Goal: Transaction & Acquisition: Purchase product/service

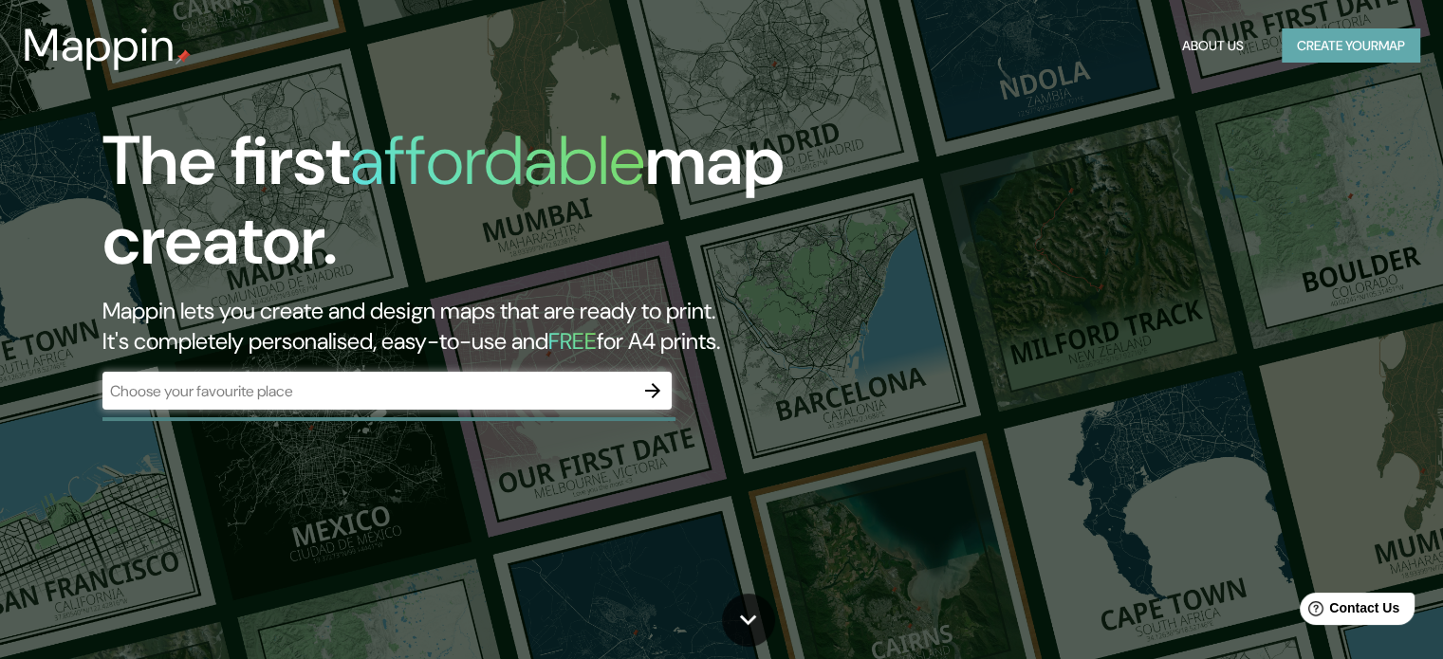
click at [1359, 37] on button "Create your map" at bounding box center [1351, 45] width 139 height 35
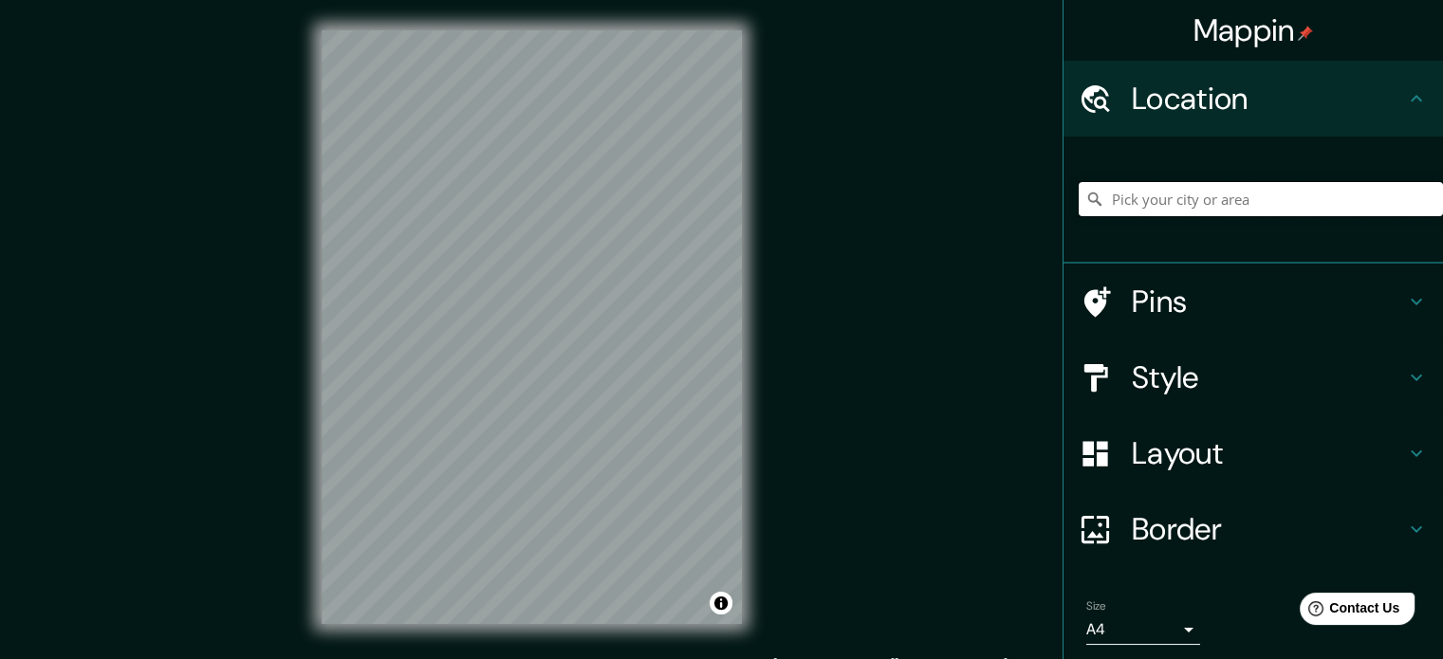
click at [1211, 191] on input "Pick your city or area" at bounding box center [1261, 199] width 364 height 34
click at [300, 264] on div "© Mapbox © OpenStreetMap Improve this map" at bounding box center [531, 327] width 481 height 655
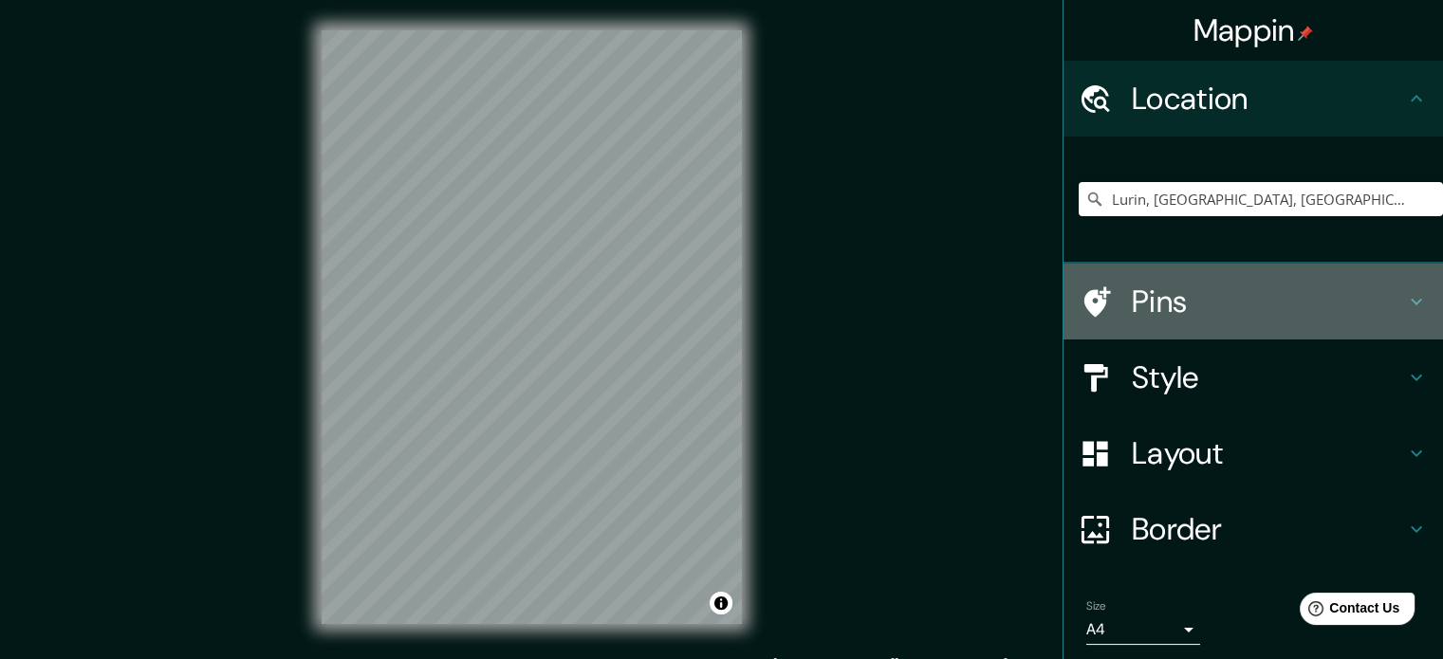
click at [1243, 291] on h4 "Pins" at bounding box center [1268, 302] width 273 height 38
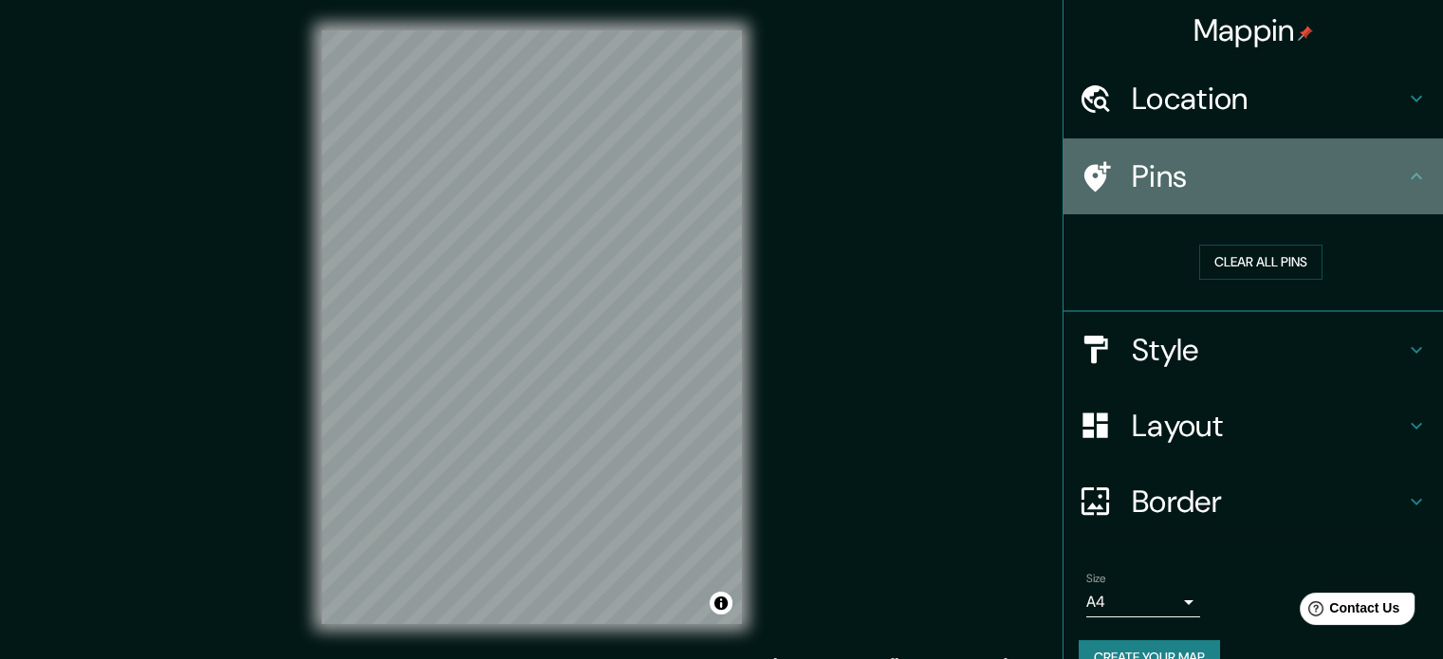
click at [1343, 189] on h4 "Pins" at bounding box center [1268, 177] width 273 height 38
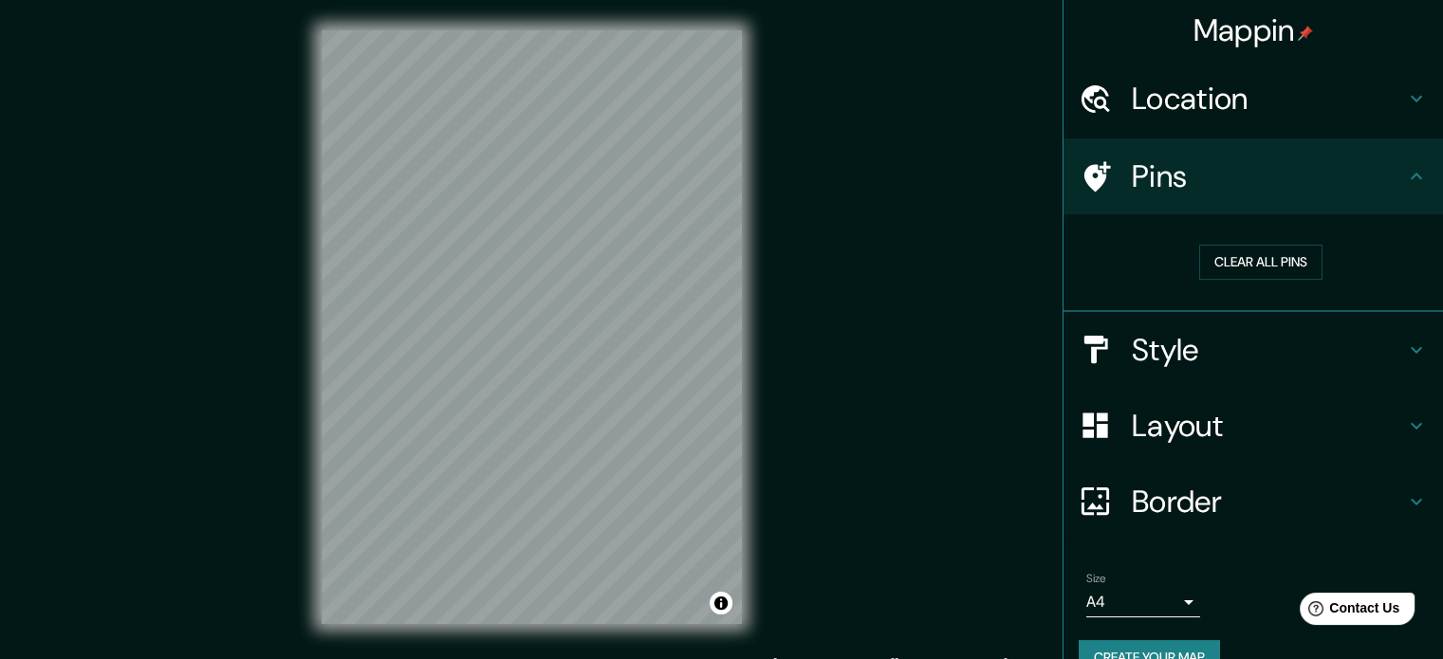
click at [1400, 84] on div "Location" at bounding box center [1254, 99] width 380 height 76
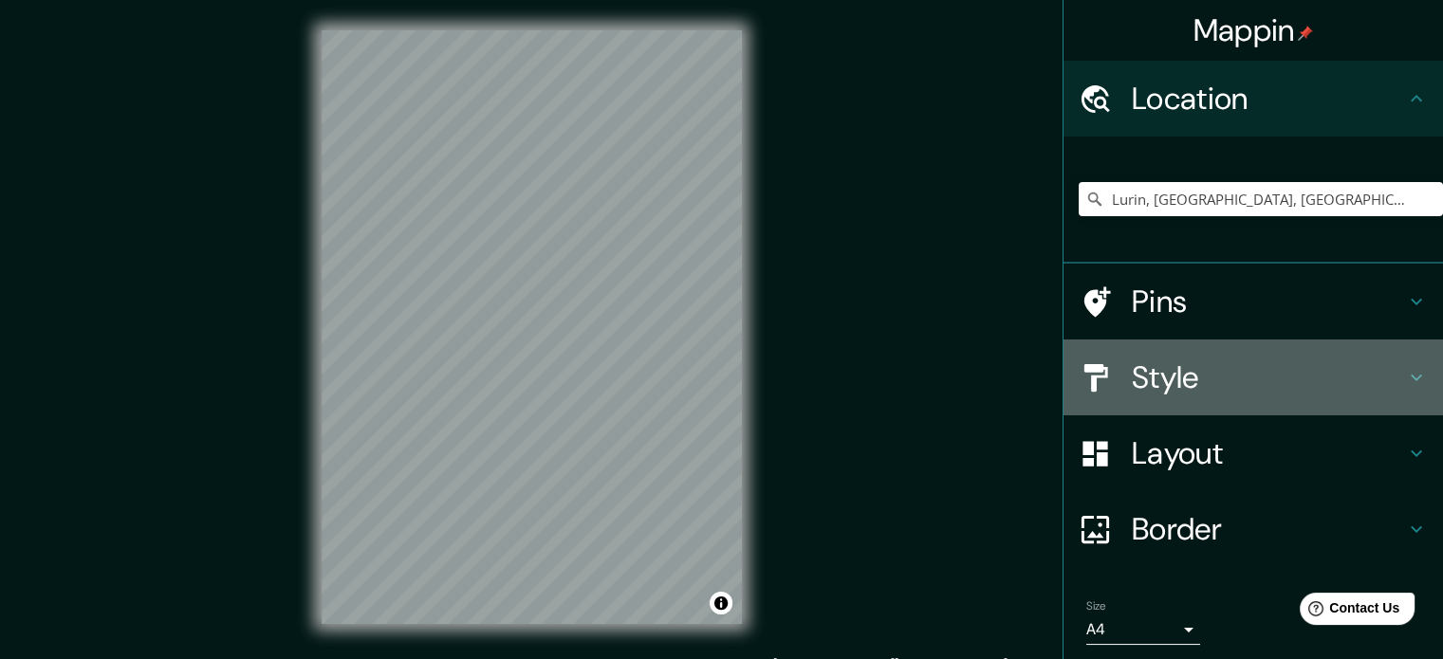
click at [1376, 371] on h4 "Style" at bounding box center [1268, 378] width 273 height 38
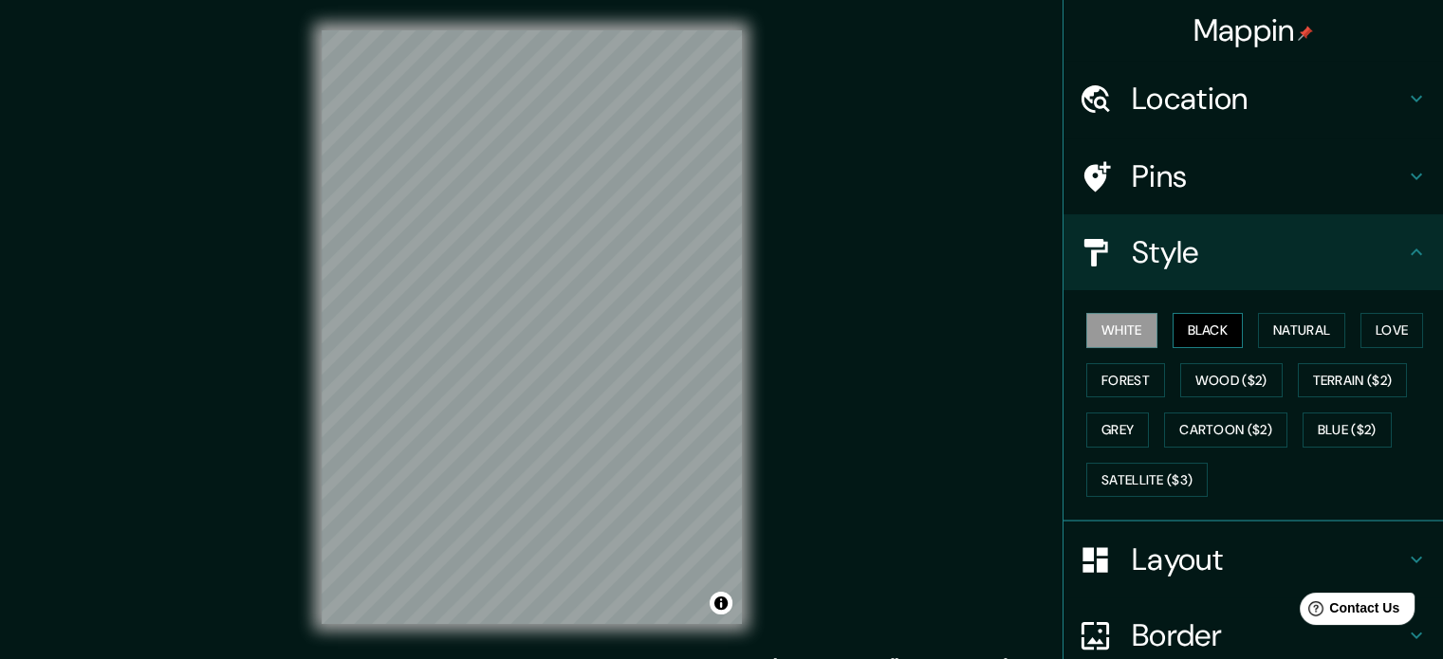
click at [1187, 324] on button "Black" at bounding box center [1208, 330] width 71 height 35
click at [1288, 329] on button "Natural" at bounding box center [1301, 330] width 87 height 35
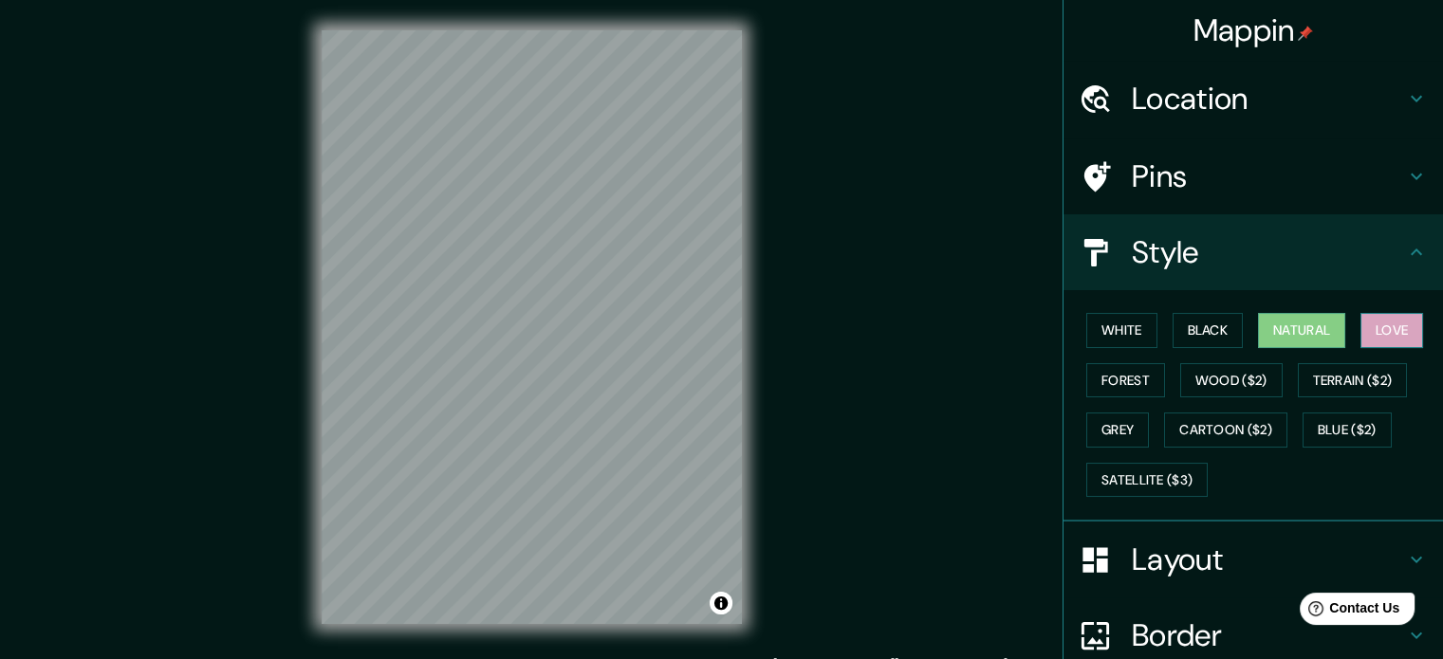
click at [1369, 332] on button "Love" at bounding box center [1392, 330] width 63 height 35
click at [1127, 385] on button "Forest" at bounding box center [1125, 380] width 79 height 35
click at [1368, 329] on button "Love" at bounding box center [1392, 330] width 63 height 35
click at [1137, 378] on button "Forest" at bounding box center [1125, 380] width 79 height 35
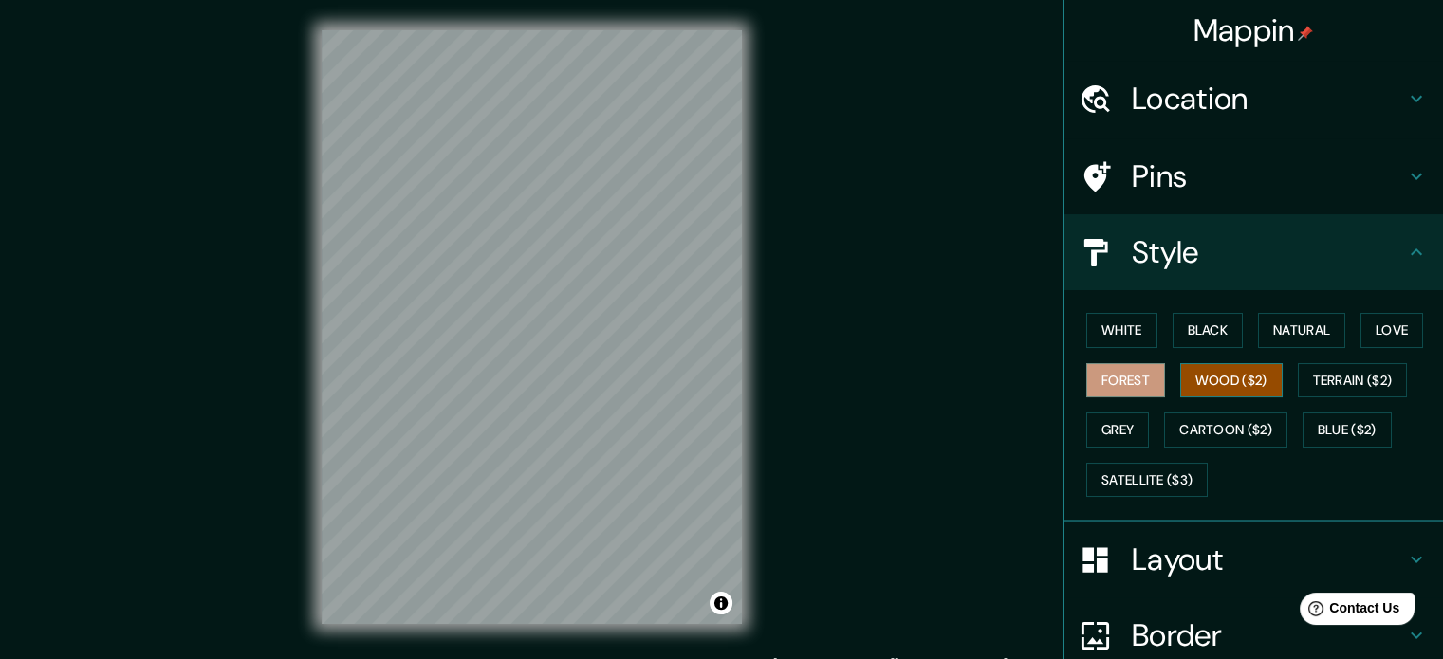
click at [1230, 391] on button "Wood ($2)" at bounding box center [1231, 380] width 102 height 35
click at [1349, 375] on button "Terrain ($2)" at bounding box center [1353, 380] width 110 height 35
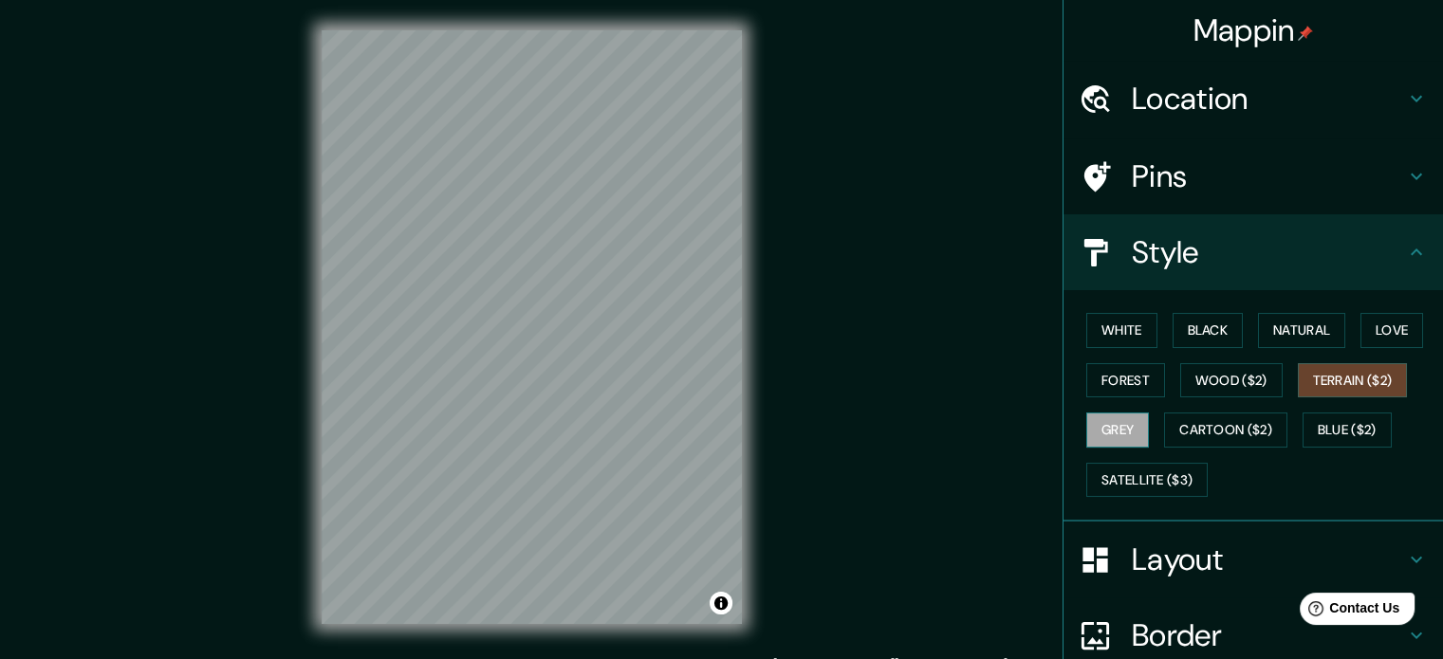
click at [1117, 430] on button "Grey" at bounding box center [1117, 430] width 63 height 35
click at [1180, 436] on button "Cartoon ($2)" at bounding box center [1225, 430] width 123 height 35
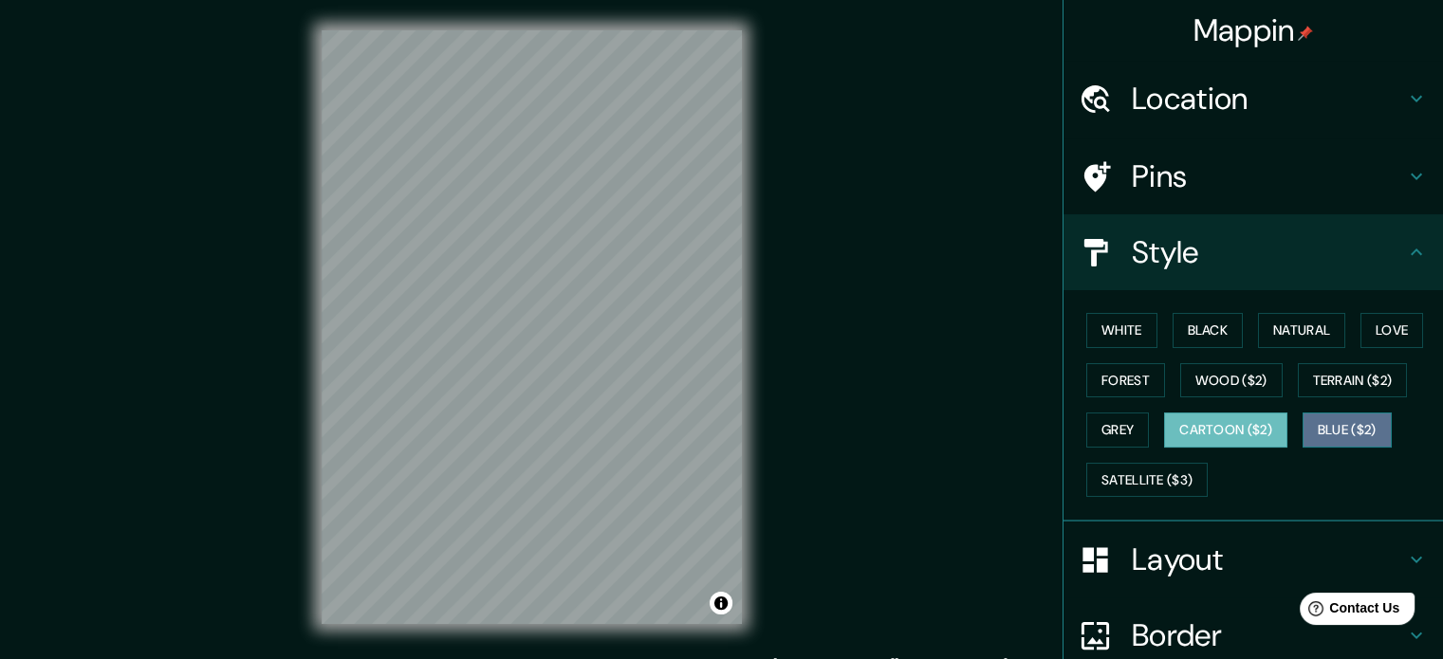
click at [1328, 431] on button "Blue ($2)" at bounding box center [1347, 430] width 89 height 35
click at [1249, 426] on button "Cartoon ($2)" at bounding box center [1225, 430] width 123 height 35
click at [1128, 467] on button "Satellite ($3)" at bounding box center [1146, 480] width 121 height 35
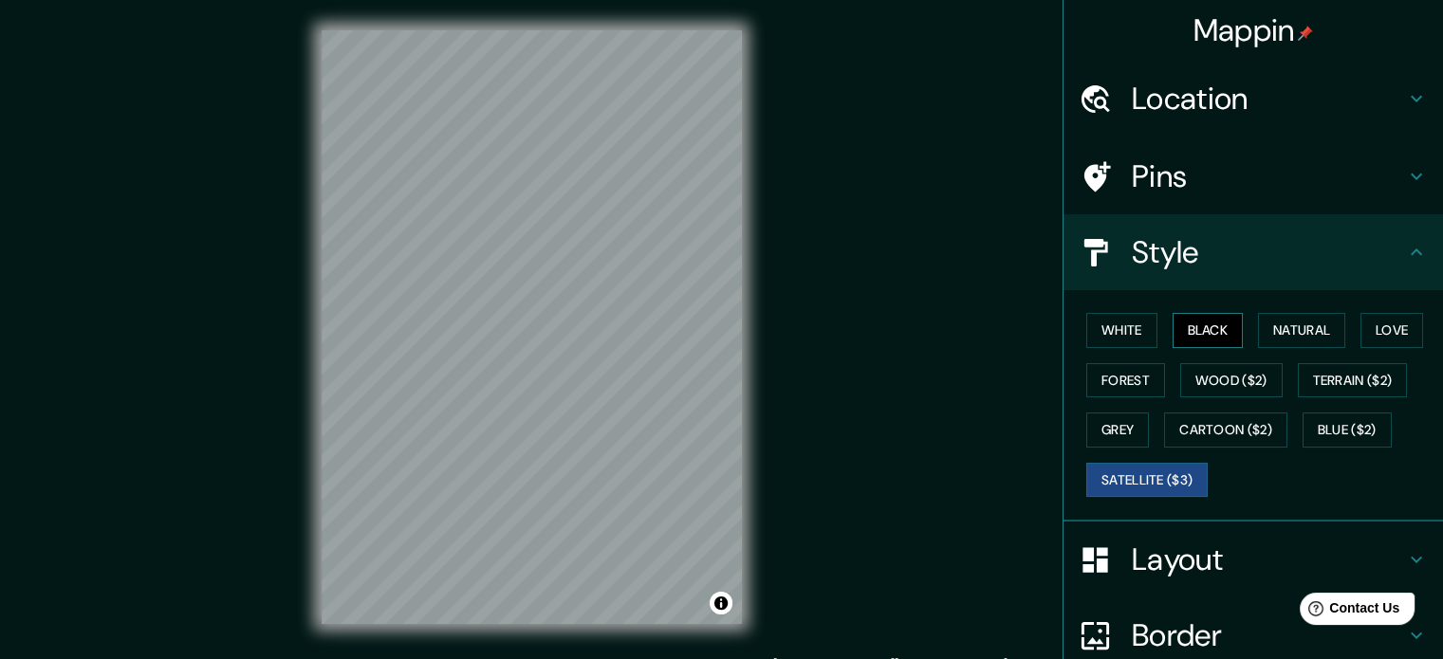
click at [1192, 325] on button "Black" at bounding box center [1208, 330] width 71 height 35
click at [1086, 332] on button "White" at bounding box center [1121, 330] width 71 height 35
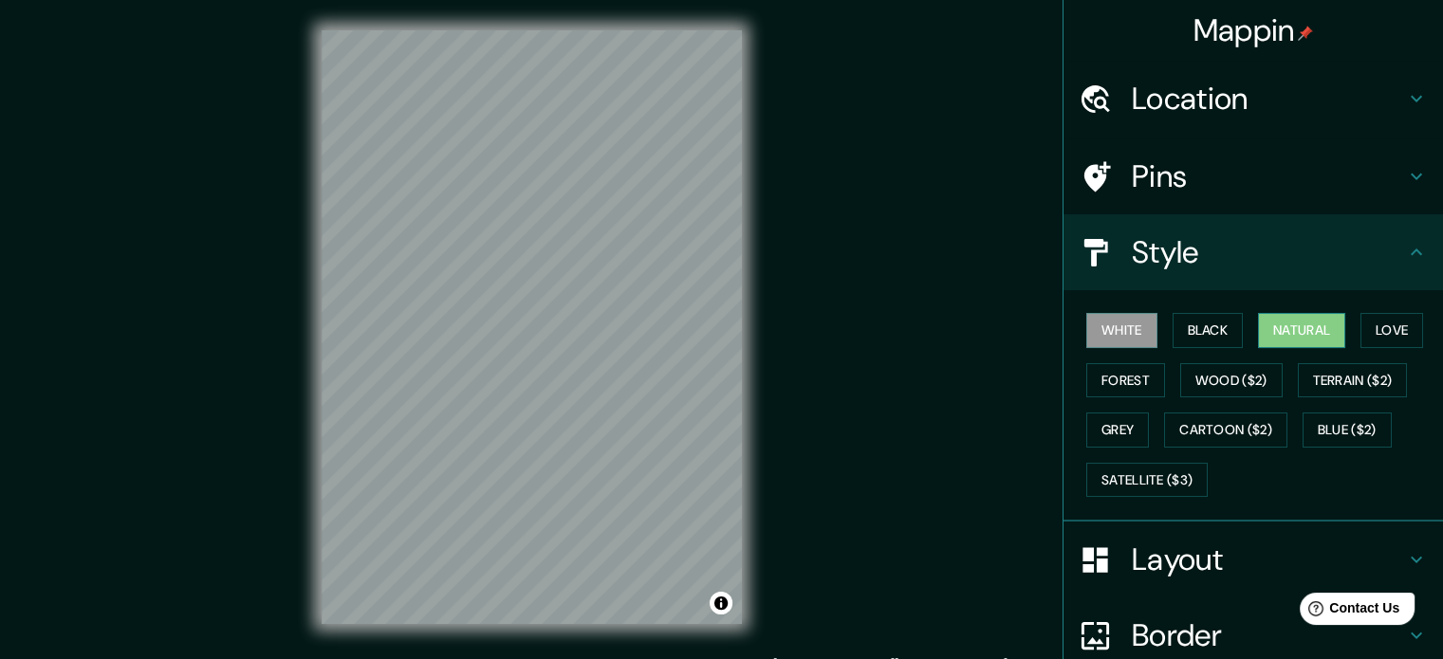
click at [1279, 336] on button "Natural" at bounding box center [1301, 330] width 87 height 35
click at [1372, 332] on button "Love" at bounding box center [1392, 330] width 63 height 35
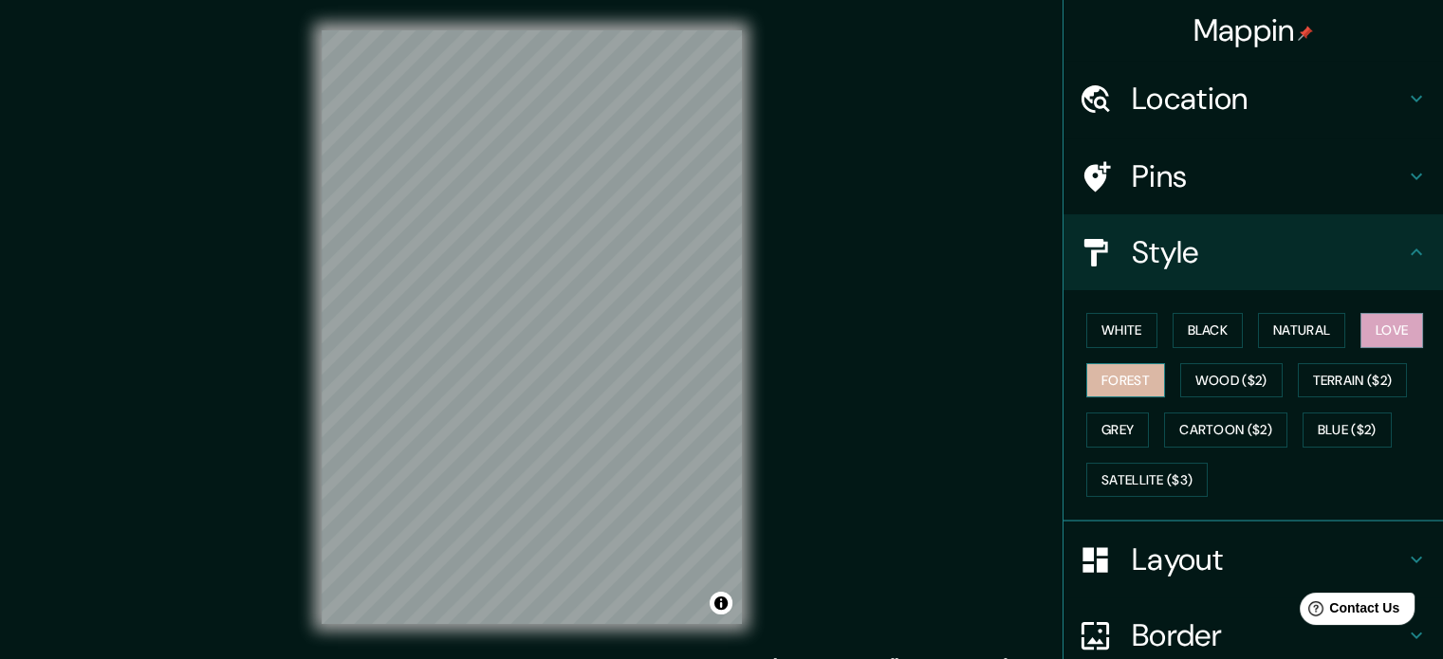
click at [1120, 375] on button "Forest" at bounding box center [1125, 380] width 79 height 35
click at [755, 396] on div "© Mapbox © OpenStreetMap Improve this map" at bounding box center [531, 327] width 481 height 655
click at [295, 283] on div "© Mapbox © OpenStreetMap Improve this map" at bounding box center [531, 327] width 481 height 655
click at [473, 634] on div "© Mapbox © OpenStreetMap Improve this map" at bounding box center [531, 327] width 481 height 655
click at [653, 635] on div "© Mapbox © OpenStreetMap Improve this map" at bounding box center [531, 327] width 481 height 655
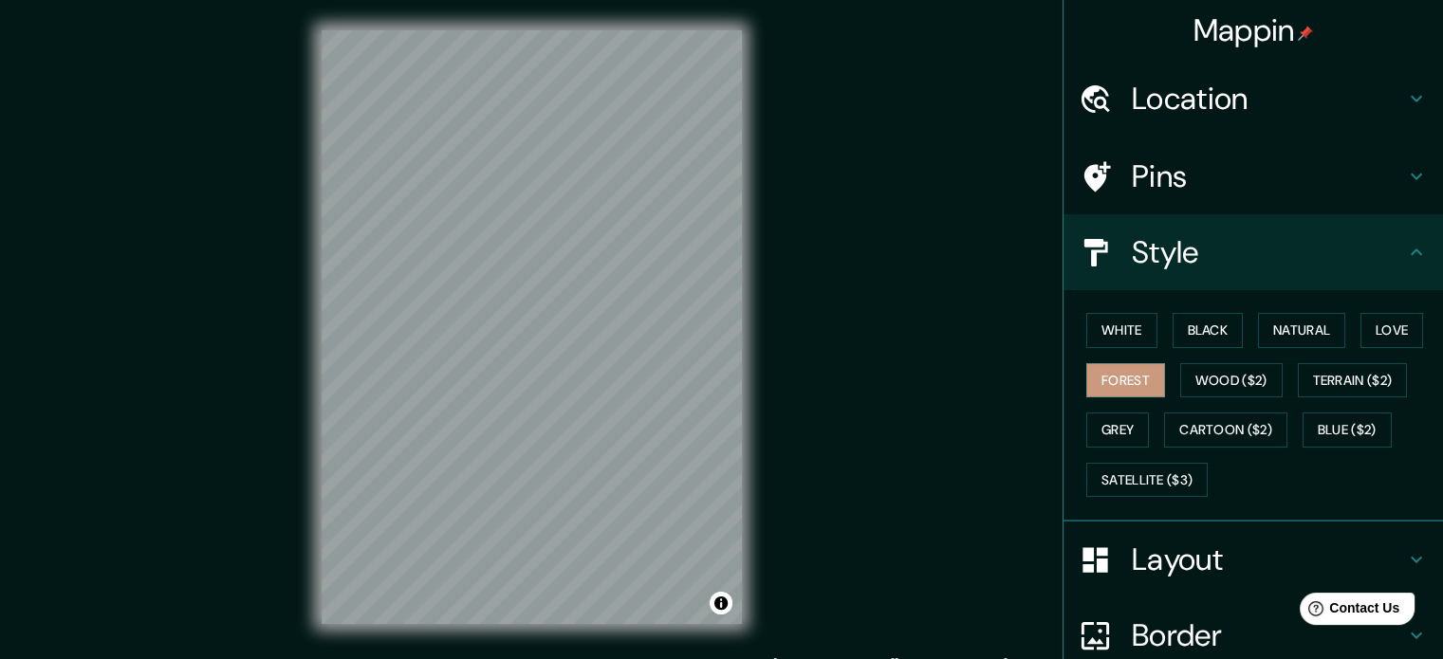
click at [757, 279] on div "© Mapbox © OpenStreetMap Improve this map" at bounding box center [531, 327] width 481 height 655
click at [761, 375] on div "© Mapbox © OpenStreetMap Improve this map" at bounding box center [531, 327] width 481 height 655
click at [805, 256] on div "Mappin Location [GEOGRAPHIC_DATA], [GEOGRAPHIC_DATA], [GEOGRAPHIC_DATA], [GEOGR…" at bounding box center [721, 342] width 1443 height 685
click at [769, 430] on div "© Mapbox © OpenStreetMap Improve this map" at bounding box center [531, 327] width 481 height 655
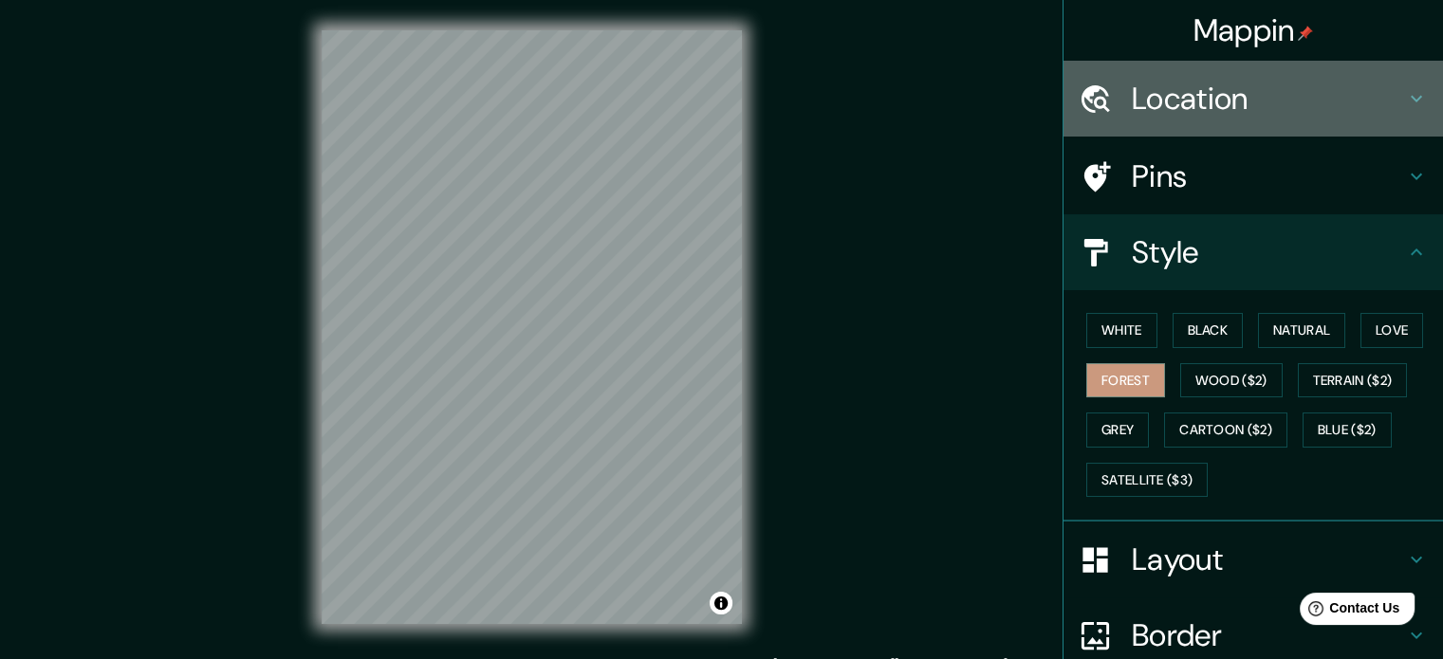
click at [1326, 87] on h4 "Location" at bounding box center [1268, 99] width 273 height 38
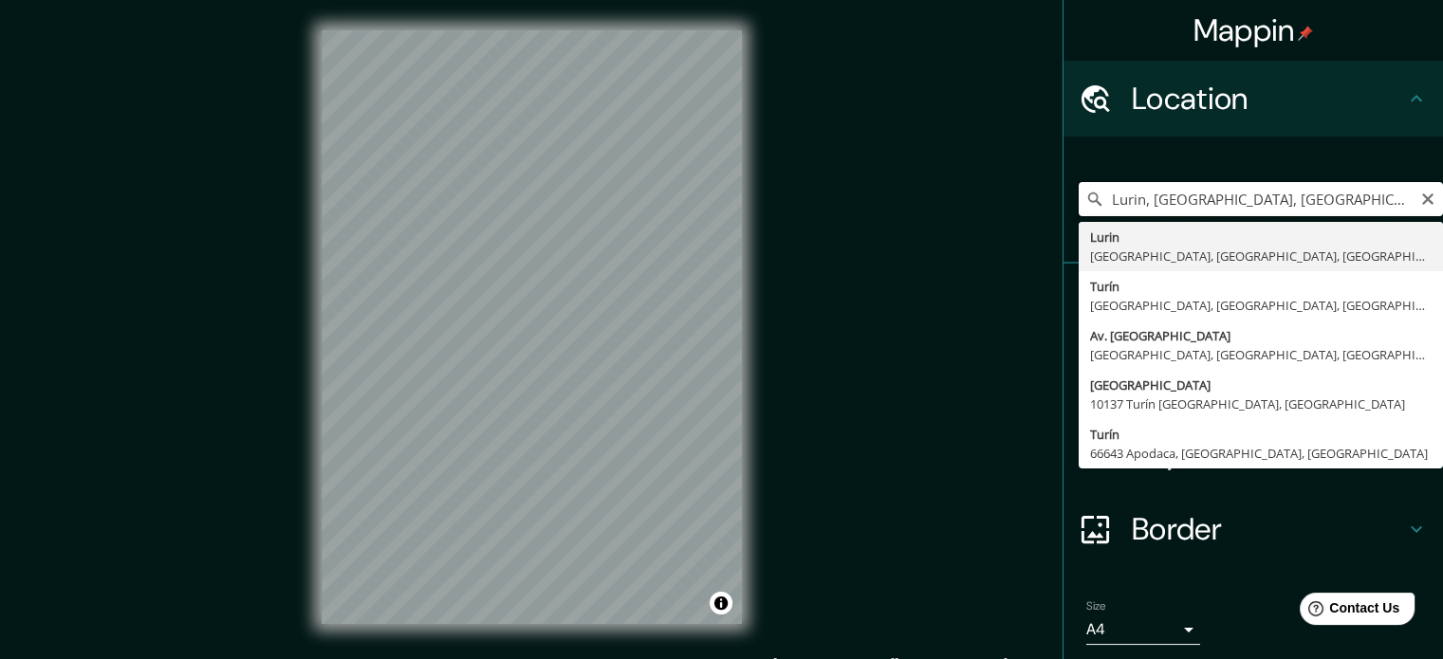
click at [1352, 193] on input "Lurin, [GEOGRAPHIC_DATA], [GEOGRAPHIC_DATA], [GEOGRAPHIC_DATA]" at bounding box center [1261, 199] width 364 height 34
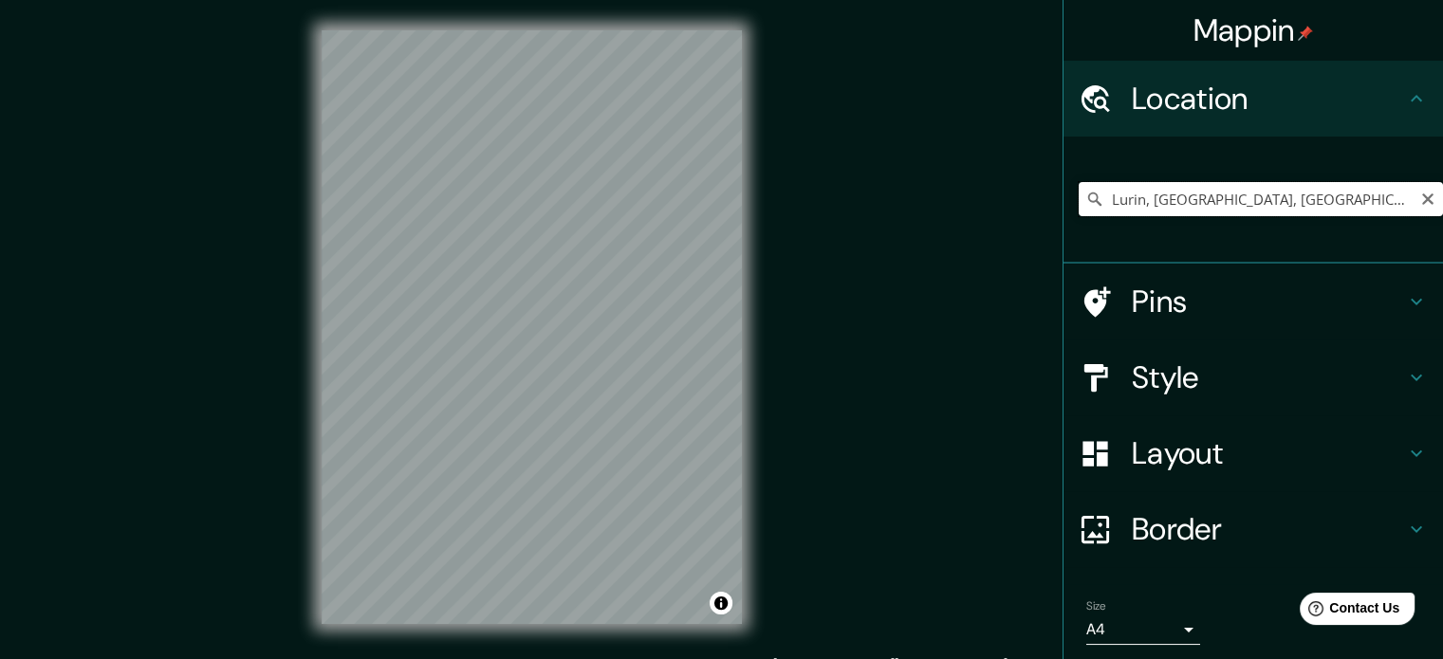
click at [1365, 206] on input "Lurin, [GEOGRAPHIC_DATA], [GEOGRAPHIC_DATA], [GEOGRAPHIC_DATA]" at bounding box center [1261, 199] width 364 height 34
click at [1358, 198] on input "Lurin, [GEOGRAPHIC_DATA], [GEOGRAPHIC_DATA], [GEOGRAPHIC_DATA]" at bounding box center [1261, 199] width 364 height 34
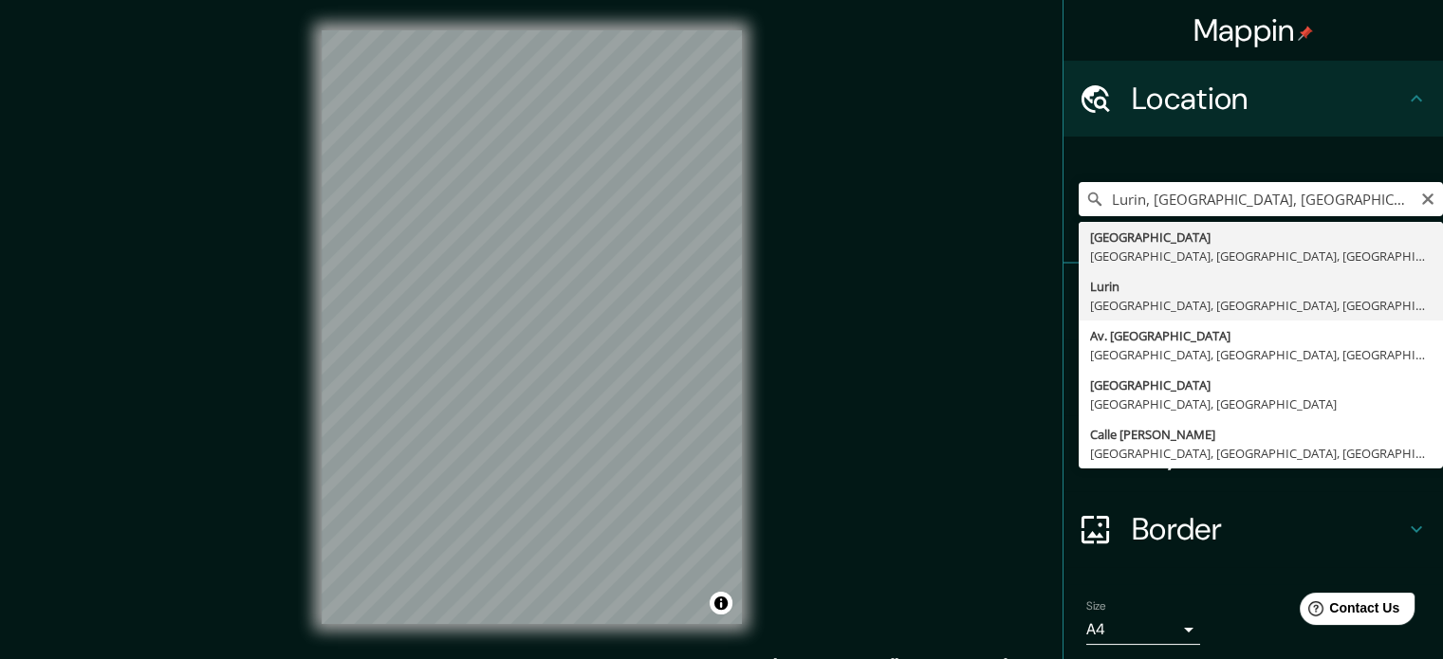
type input "Lurin, [GEOGRAPHIC_DATA], [GEOGRAPHIC_DATA], [GEOGRAPHIC_DATA]"
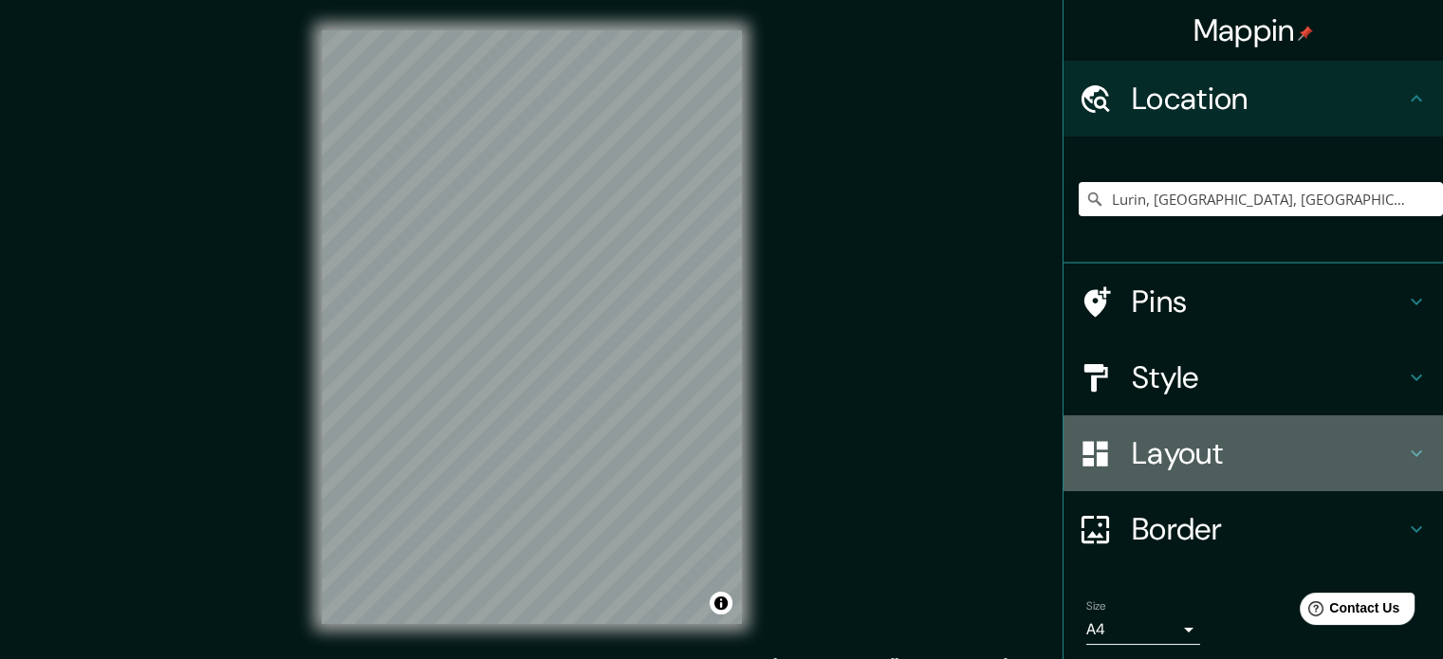
click at [1163, 467] on h4 "Layout" at bounding box center [1268, 454] width 273 height 38
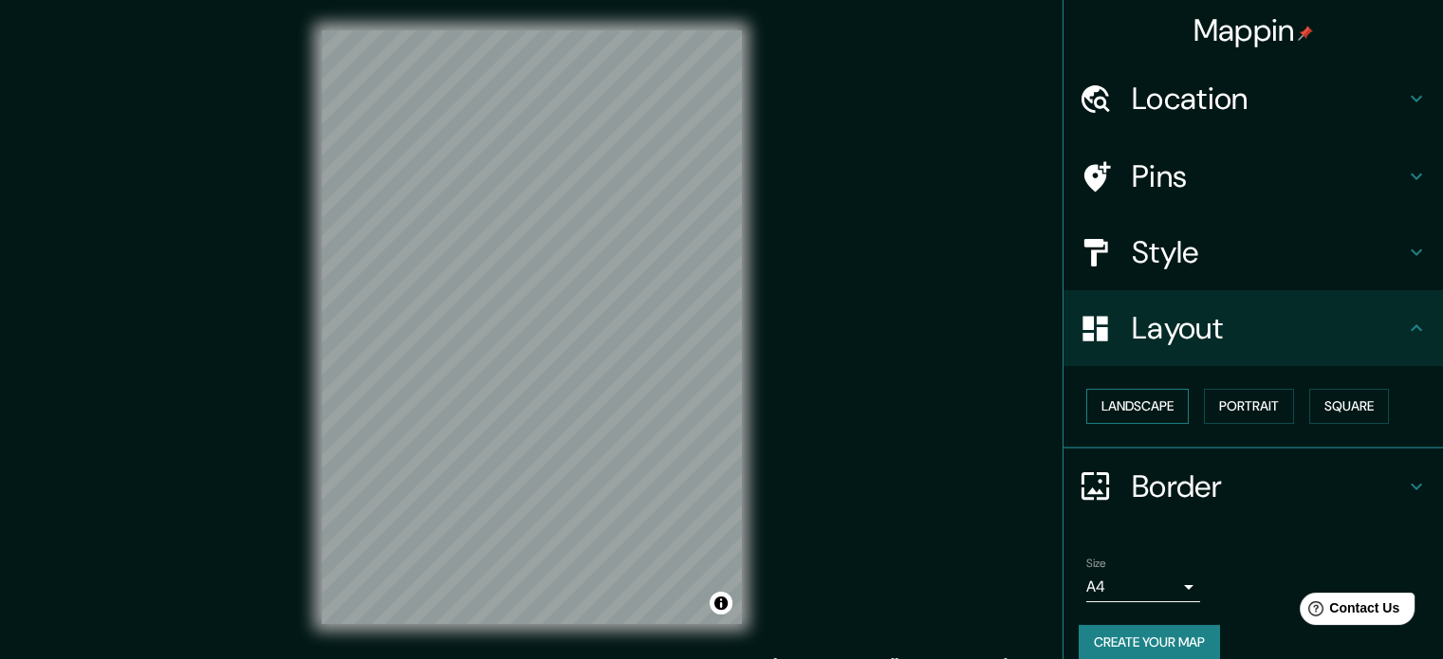
click at [1155, 415] on button "Landscape" at bounding box center [1137, 406] width 102 height 35
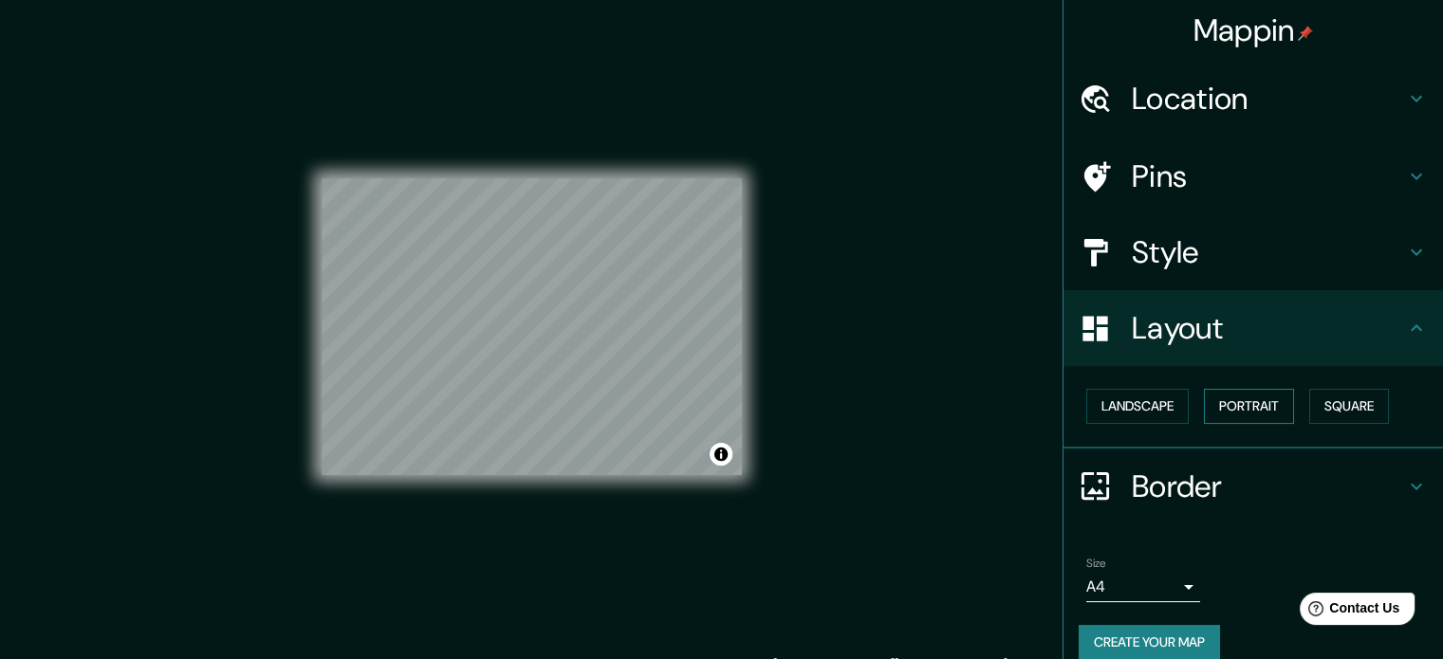
click at [1237, 406] on button "Portrait" at bounding box center [1249, 406] width 90 height 35
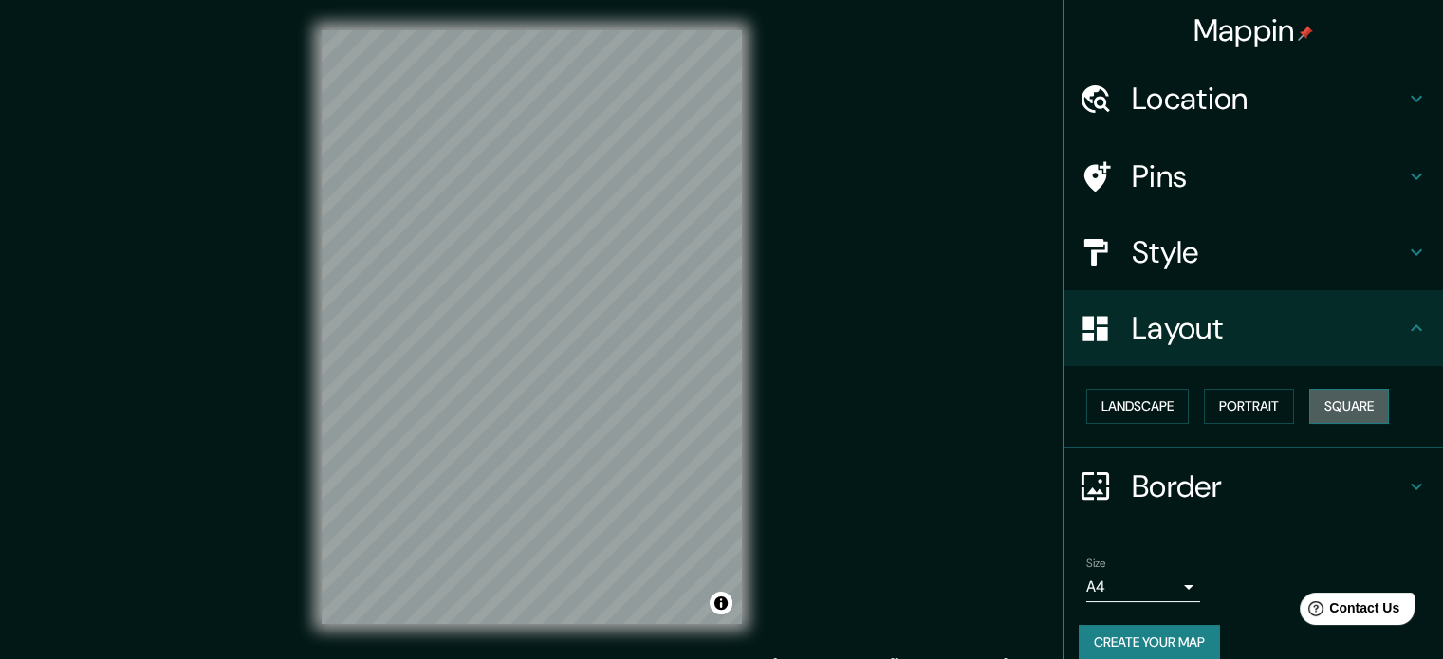
click at [1341, 408] on button "Square" at bounding box center [1349, 406] width 80 height 35
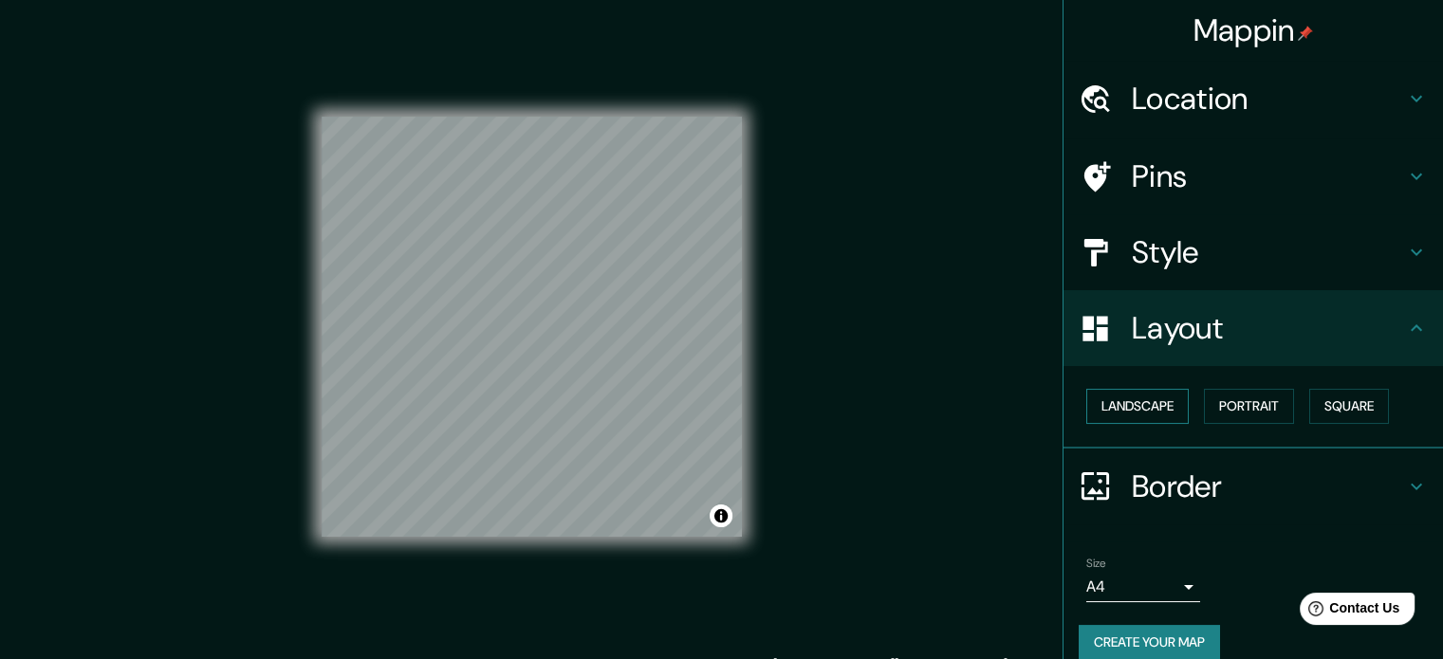
click at [1148, 394] on button "Landscape" at bounding box center [1137, 406] width 102 height 35
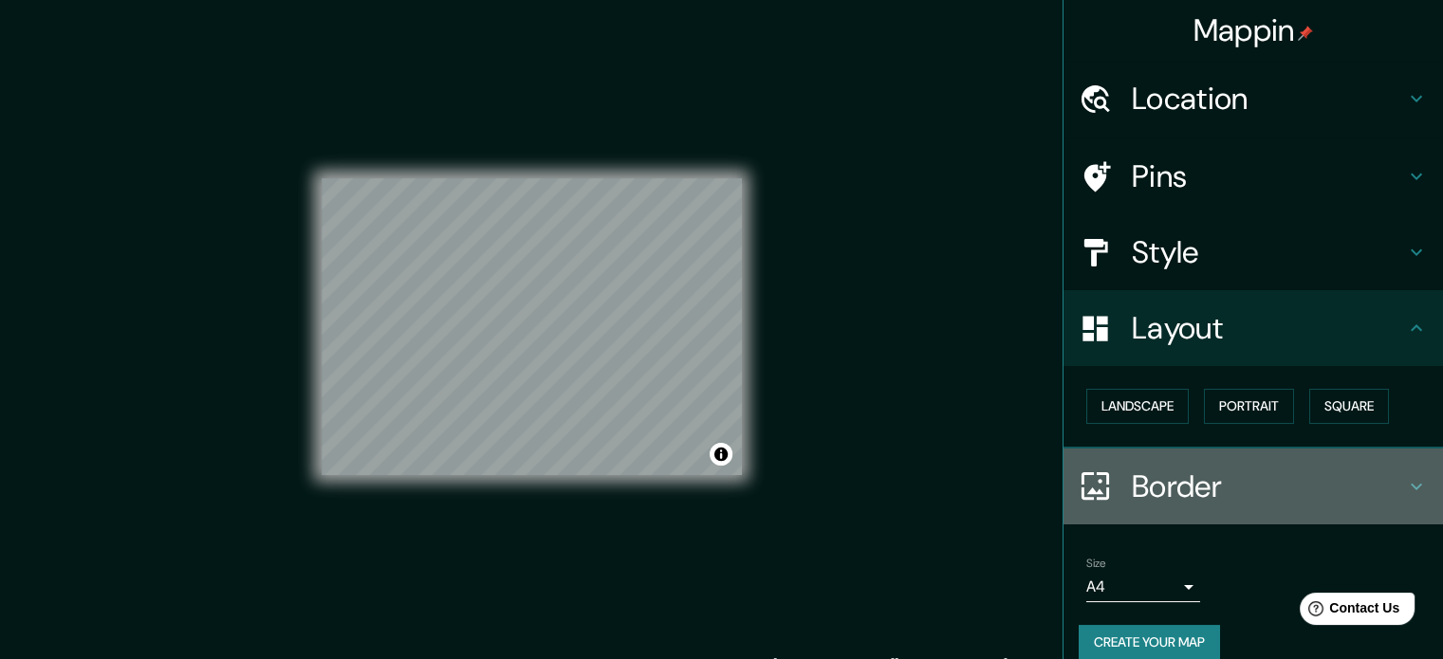
click at [1261, 486] on h4 "Border" at bounding box center [1268, 487] width 273 height 38
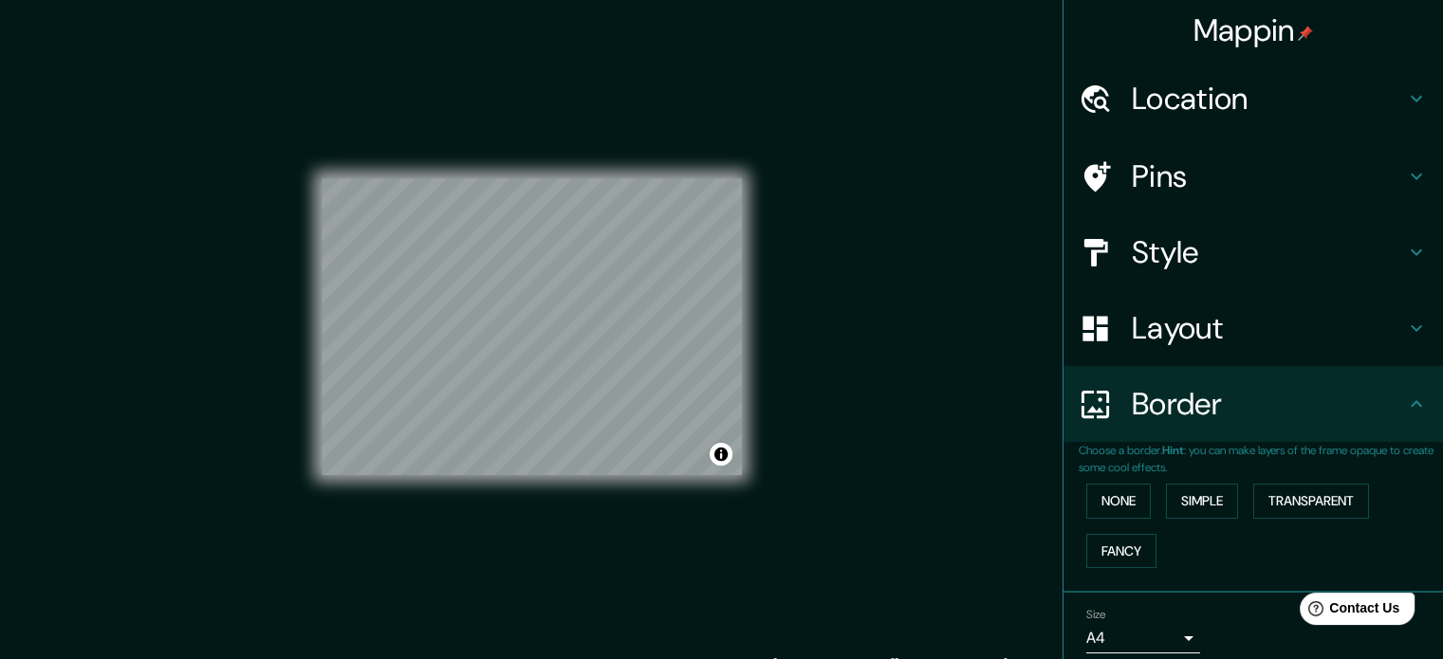
click at [1284, 423] on div "Border" at bounding box center [1254, 404] width 380 height 76
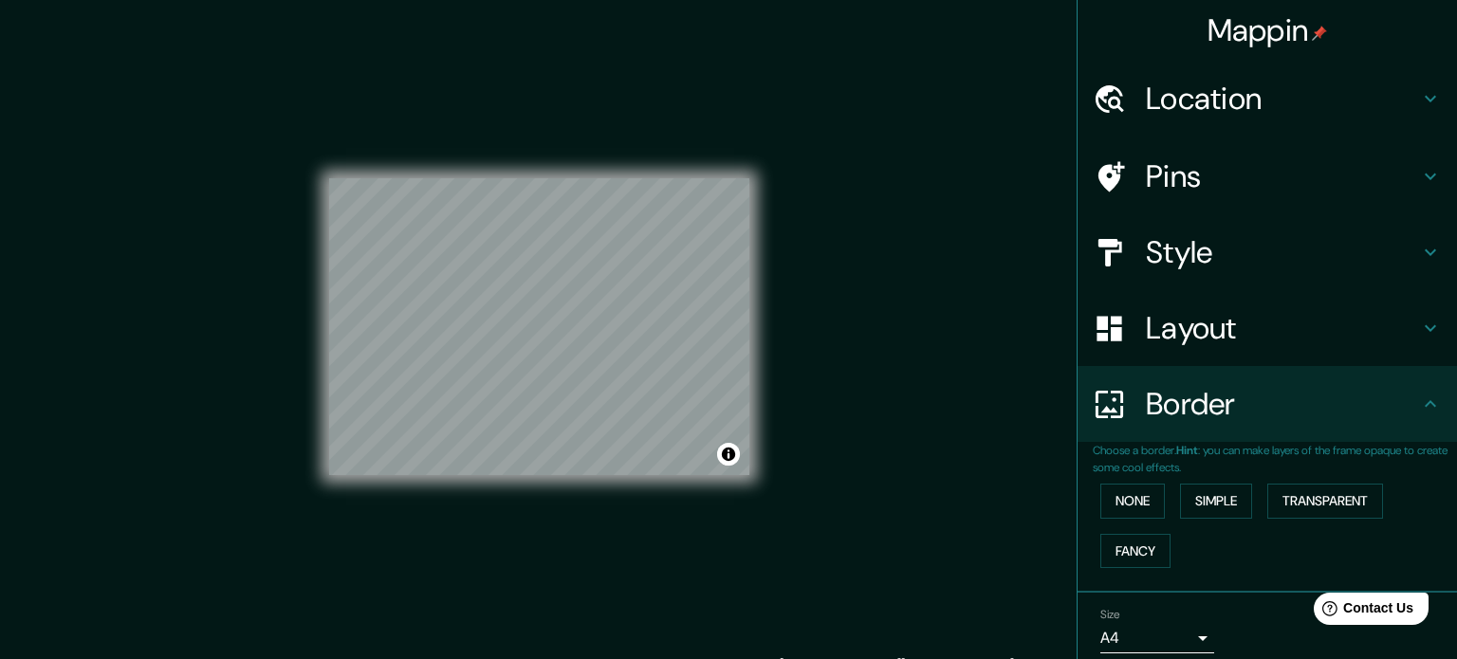
click at [1169, 631] on body "Mappin Location [GEOGRAPHIC_DATA], [GEOGRAPHIC_DATA], [GEOGRAPHIC_DATA], [GEOGR…" at bounding box center [728, 329] width 1457 height 659
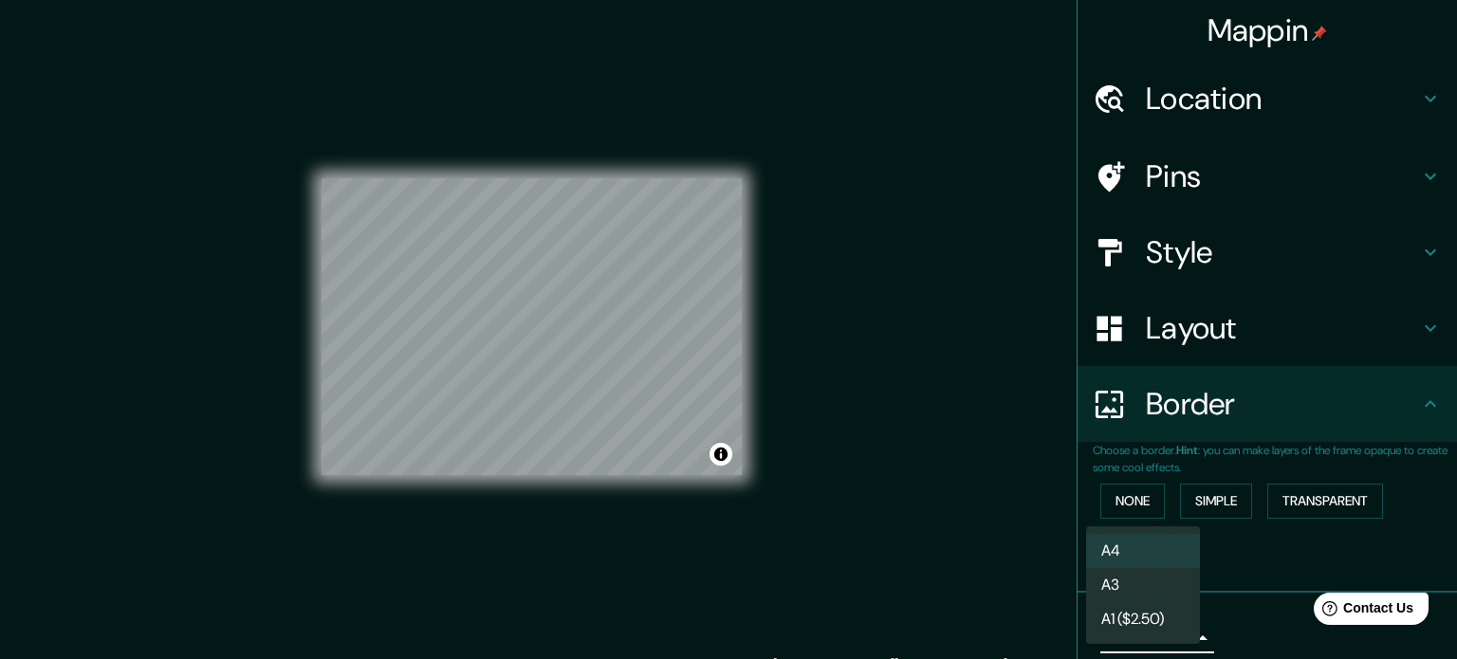
click at [1167, 610] on li "A1 ($2.50)" at bounding box center [1143, 620] width 114 height 34
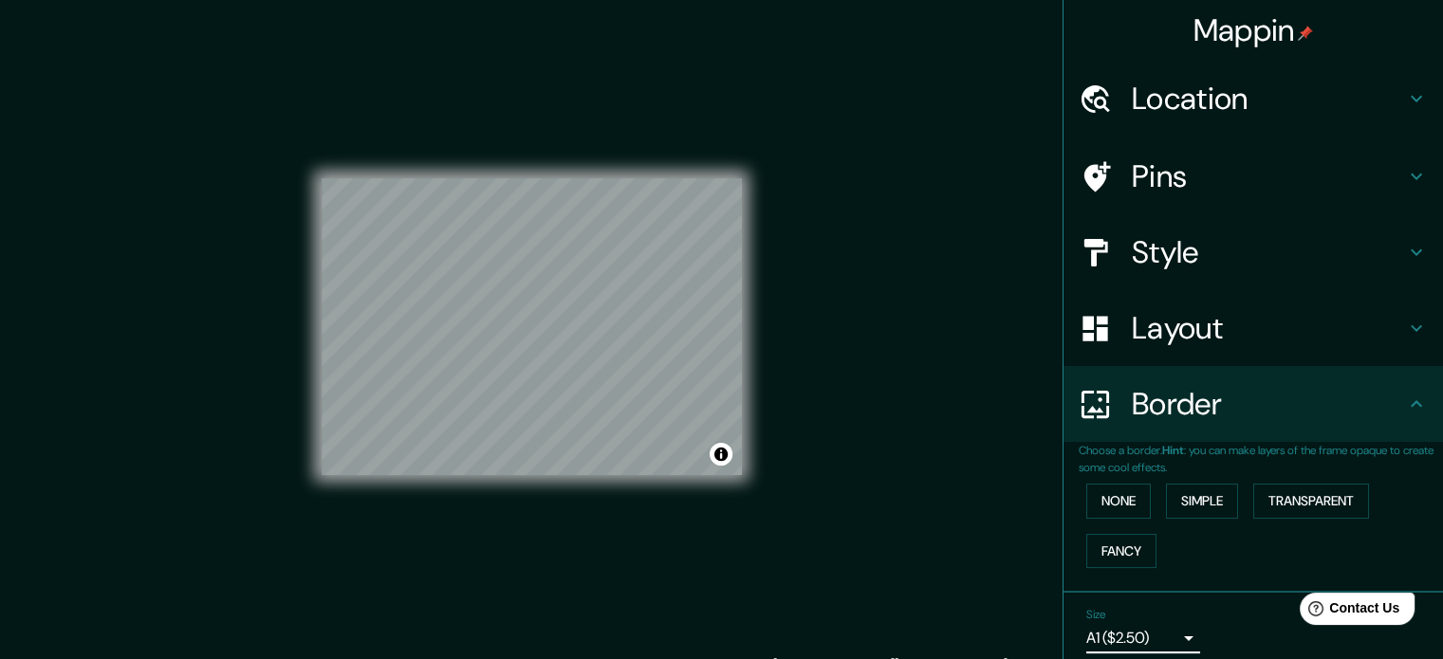
click at [1165, 634] on body "Mappin Location [GEOGRAPHIC_DATA], [GEOGRAPHIC_DATA], [GEOGRAPHIC_DATA], [GEOGR…" at bounding box center [721, 329] width 1443 height 659
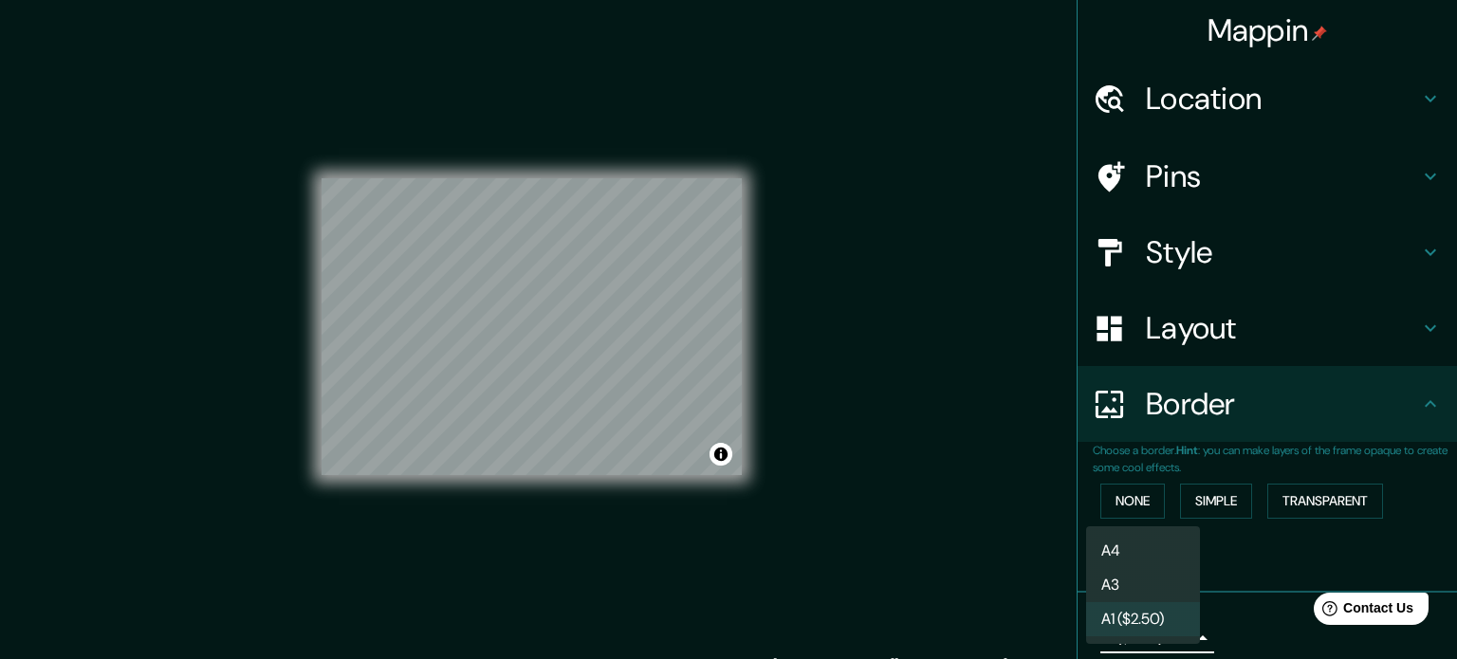
click at [1170, 587] on li "A3" at bounding box center [1143, 585] width 114 height 34
type input "a4"
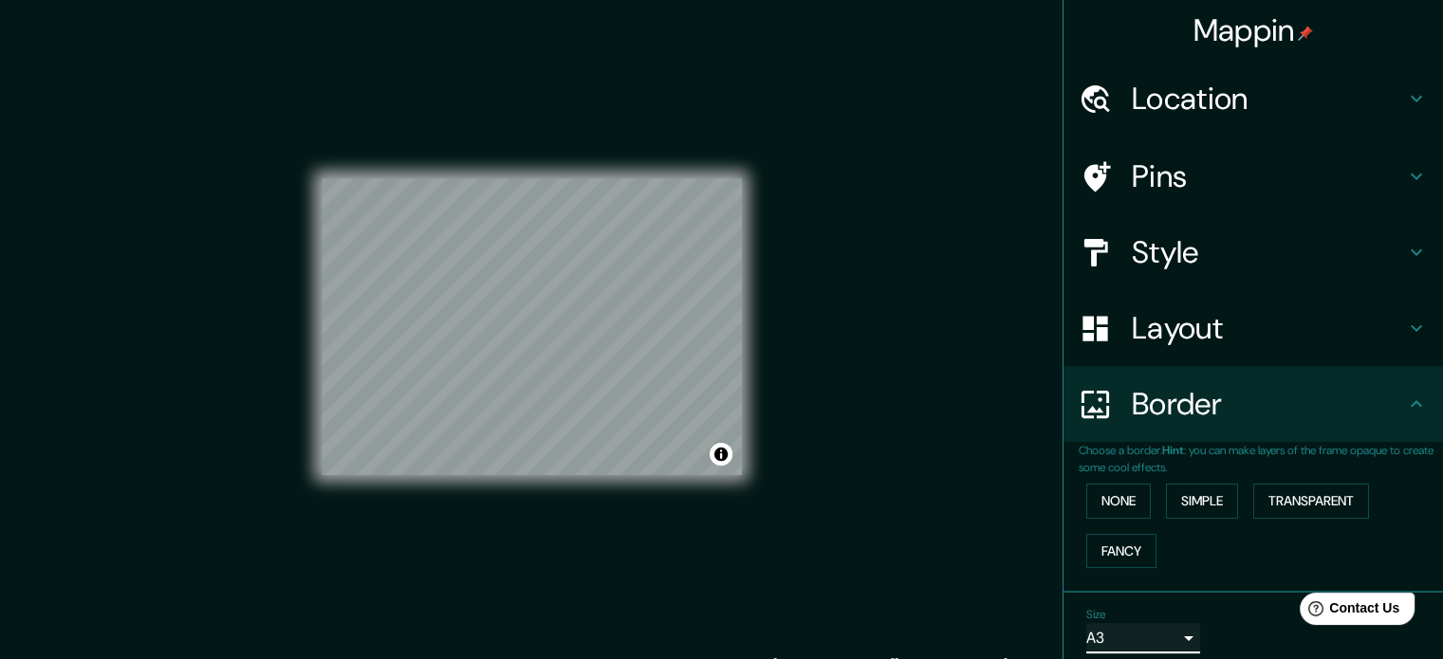
scroll to position [72, 0]
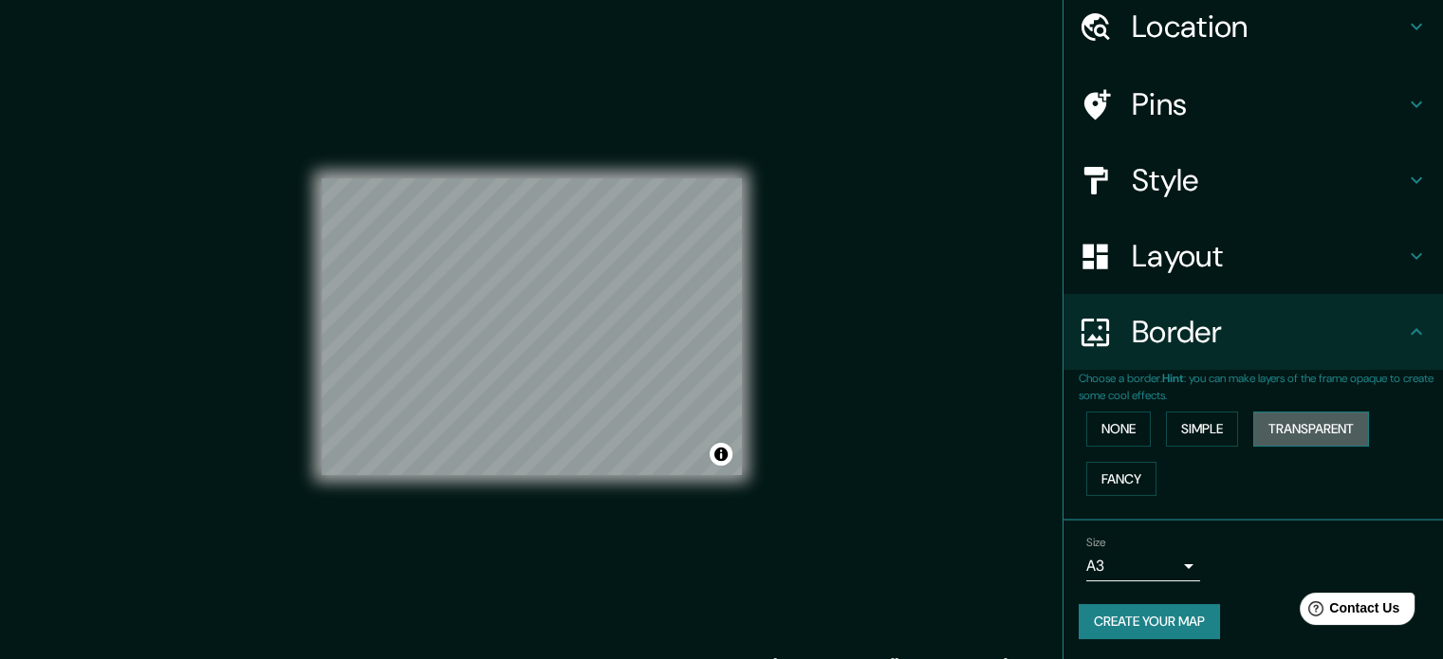
click at [1325, 431] on button "Transparent" at bounding box center [1311, 429] width 116 height 35
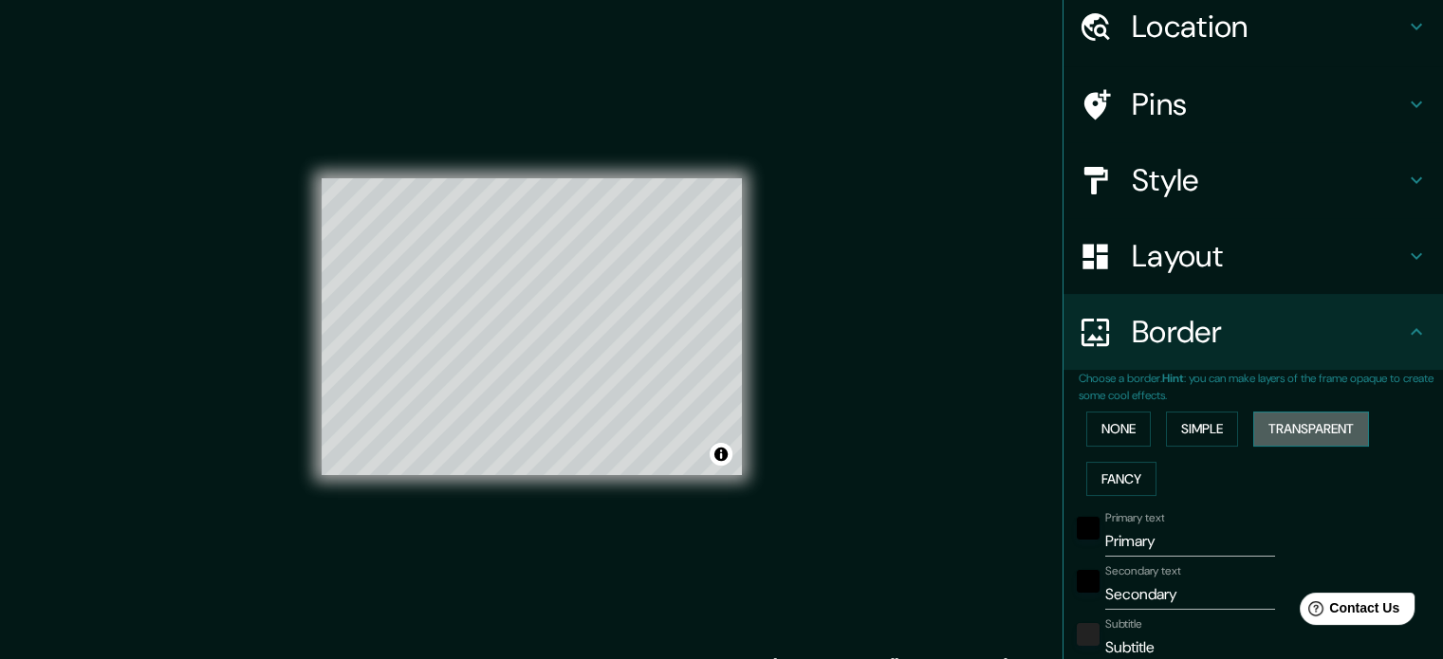
click at [1325, 431] on button "Transparent" at bounding box center [1311, 429] width 116 height 35
type input "213"
type input "35"
click at [1214, 428] on button "Simple" at bounding box center [1202, 429] width 72 height 35
click at [1112, 423] on button "None" at bounding box center [1118, 429] width 65 height 35
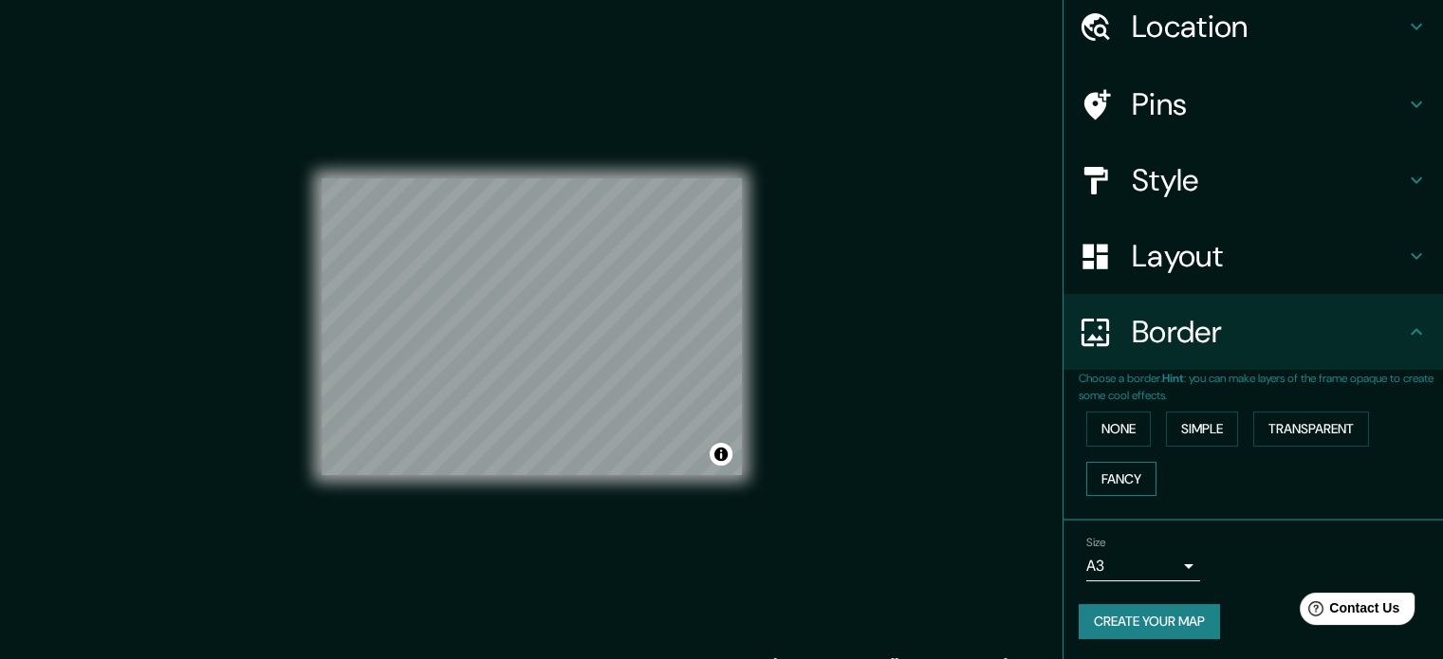
click at [1123, 485] on button "Fancy" at bounding box center [1121, 479] width 70 height 35
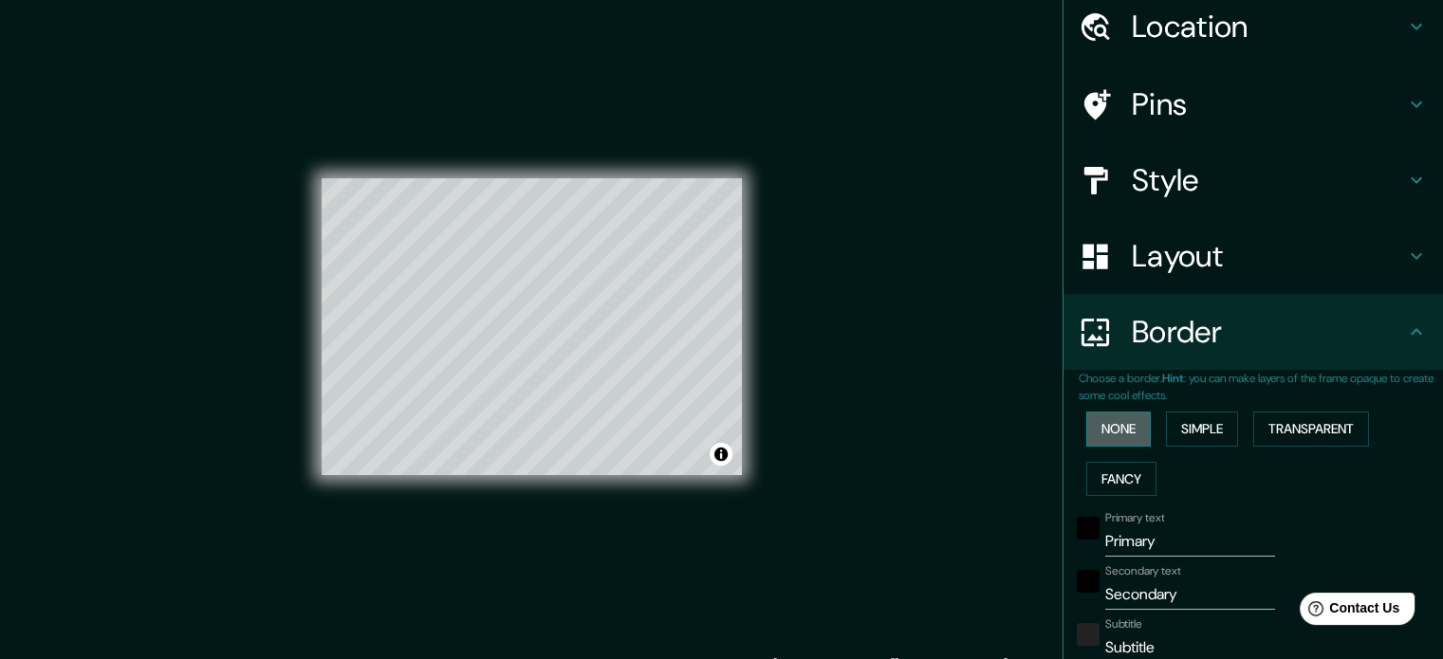
click at [1115, 433] on button "None" at bounding box center [1118, 429] width 65 height 35
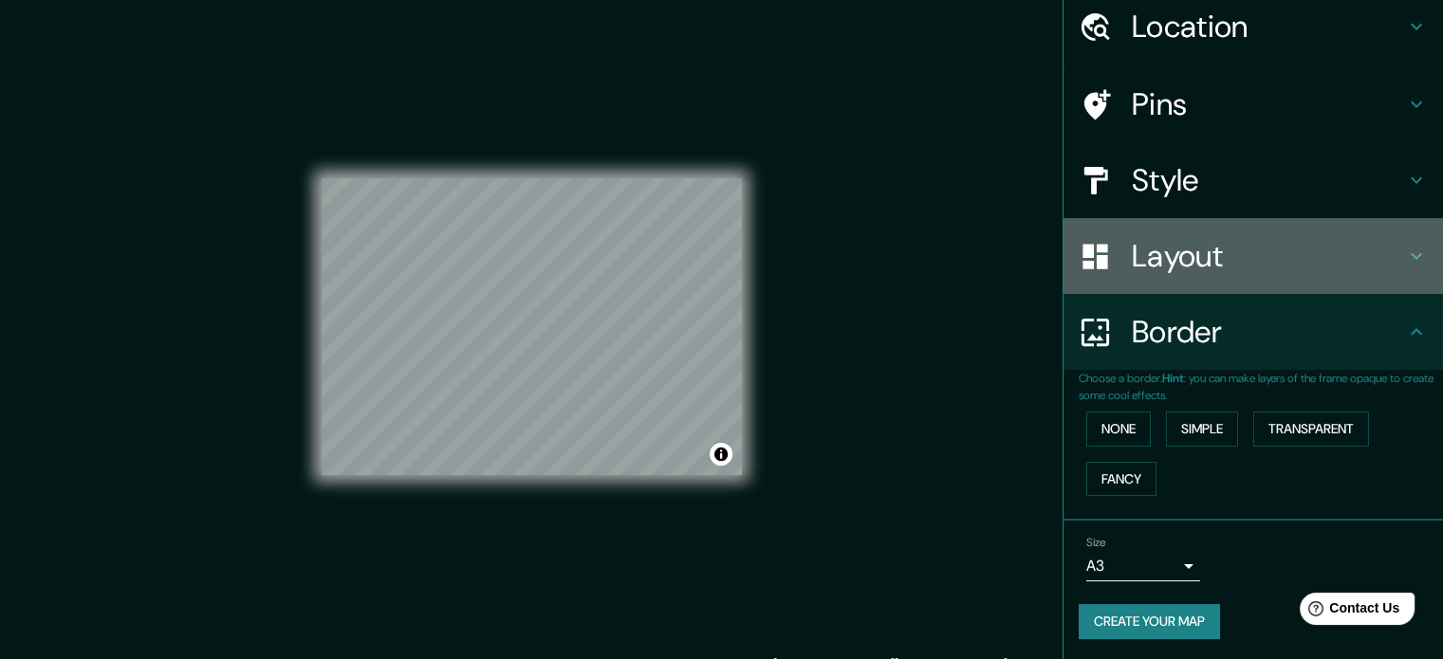
click at [1385, 272] on h4 "Layout" at bounding box center [1268, 256] width 273 height 38
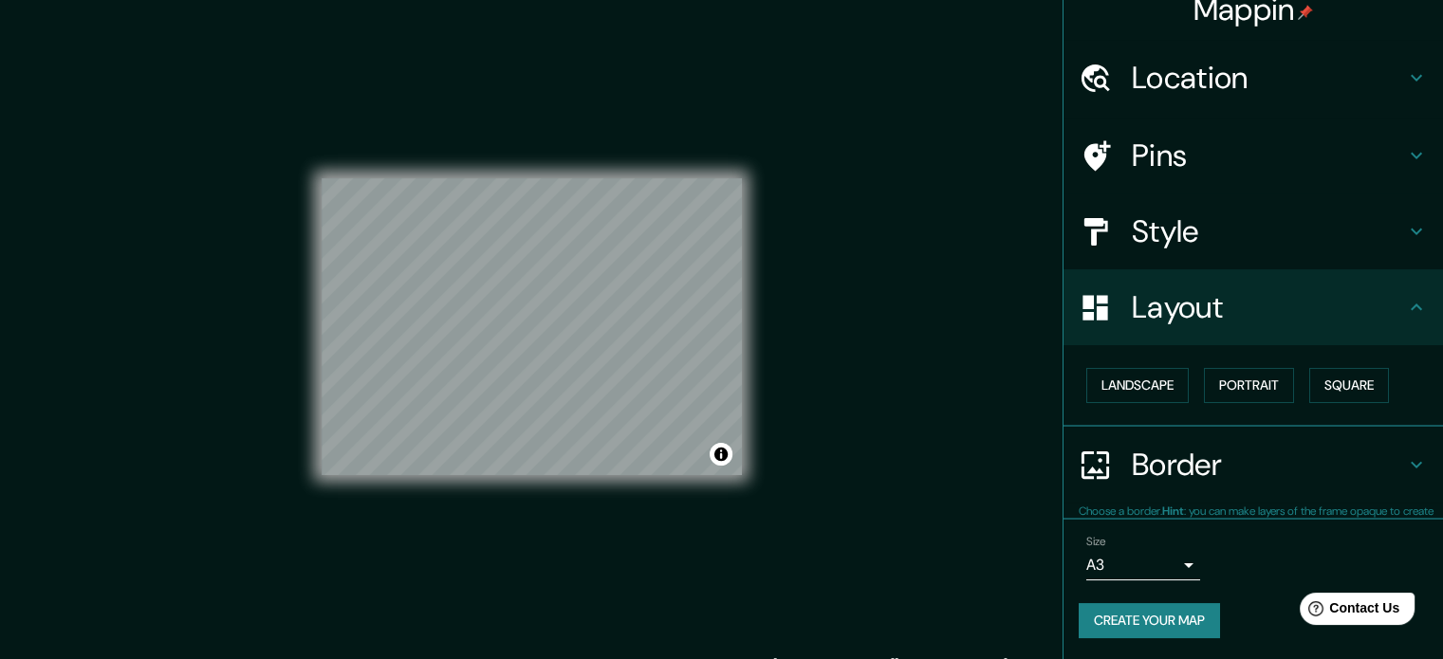
scroll to position [21, 0]
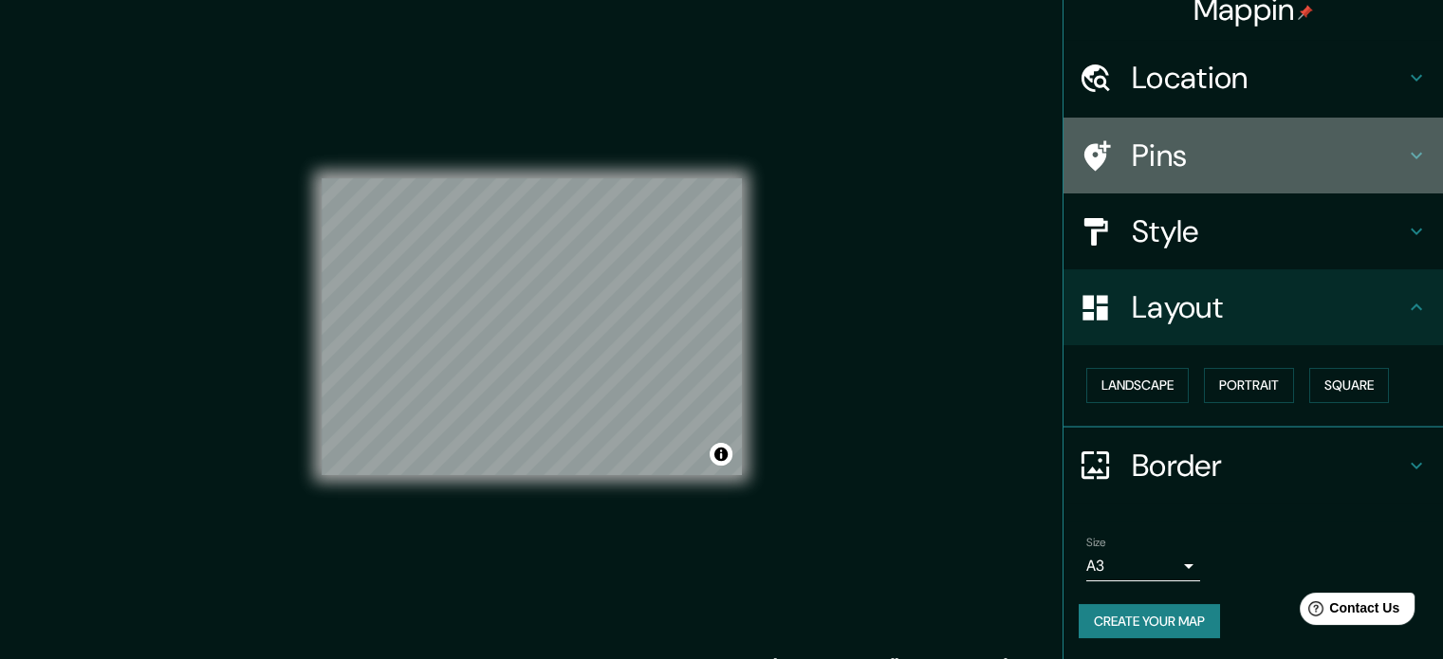
click at [1405, 165] on icon at bounding box center [1416, 155] width 23 height 23
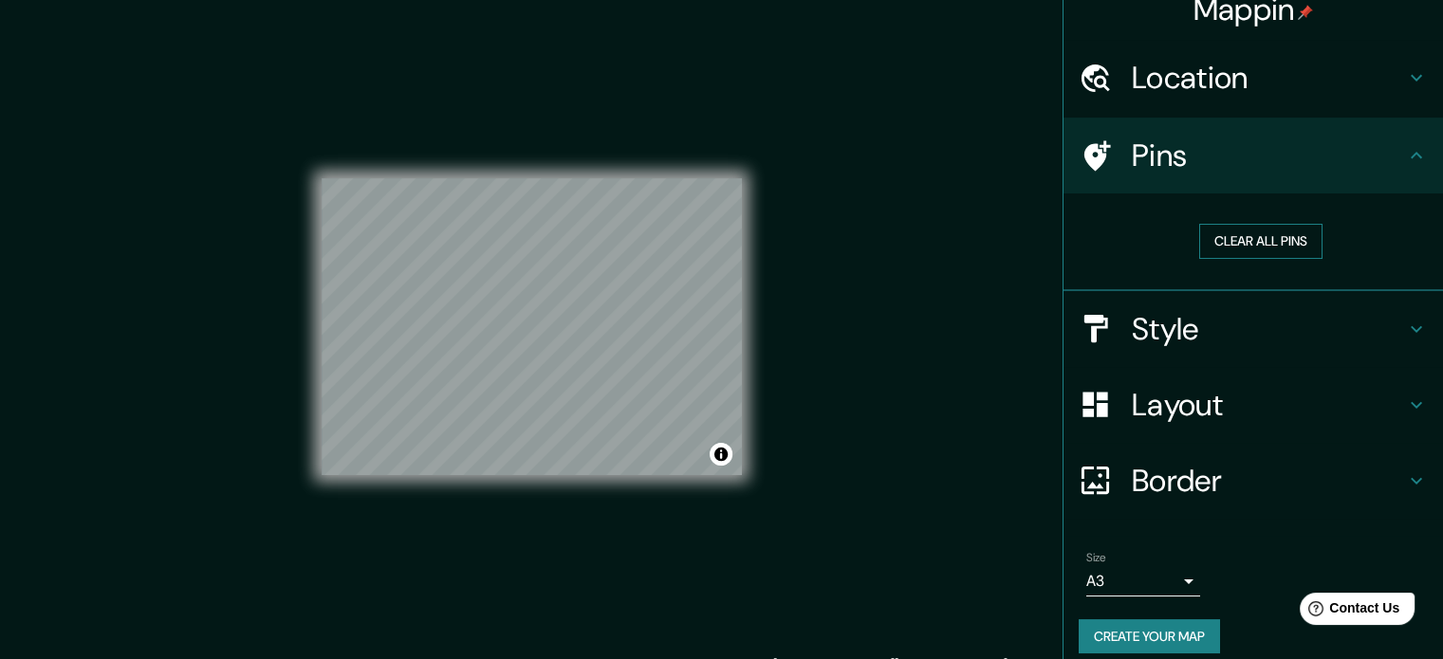
click at [1268, 244] on button "Clear all pins" at bounding box center [1260, 241] width 123 height 35
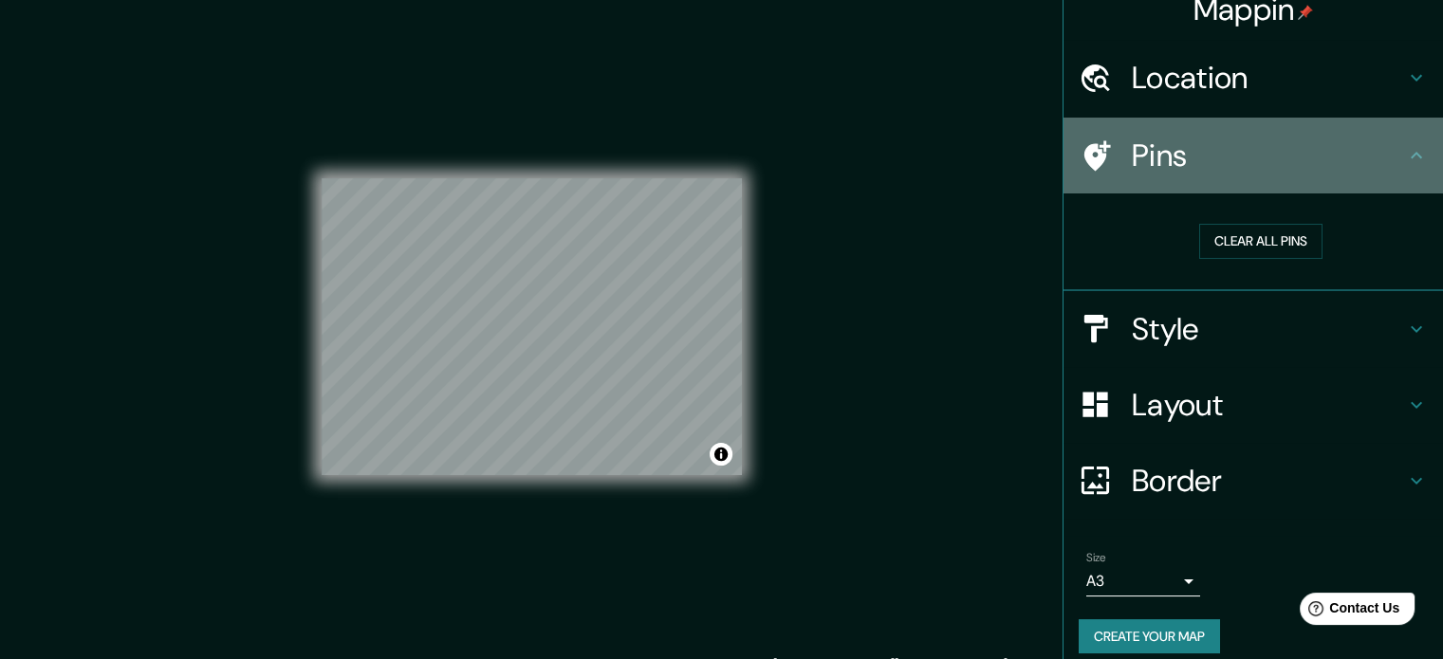
click at [1274, 160] on h4 "Pins" at bounding box center [1268, 156] width 273 height 38
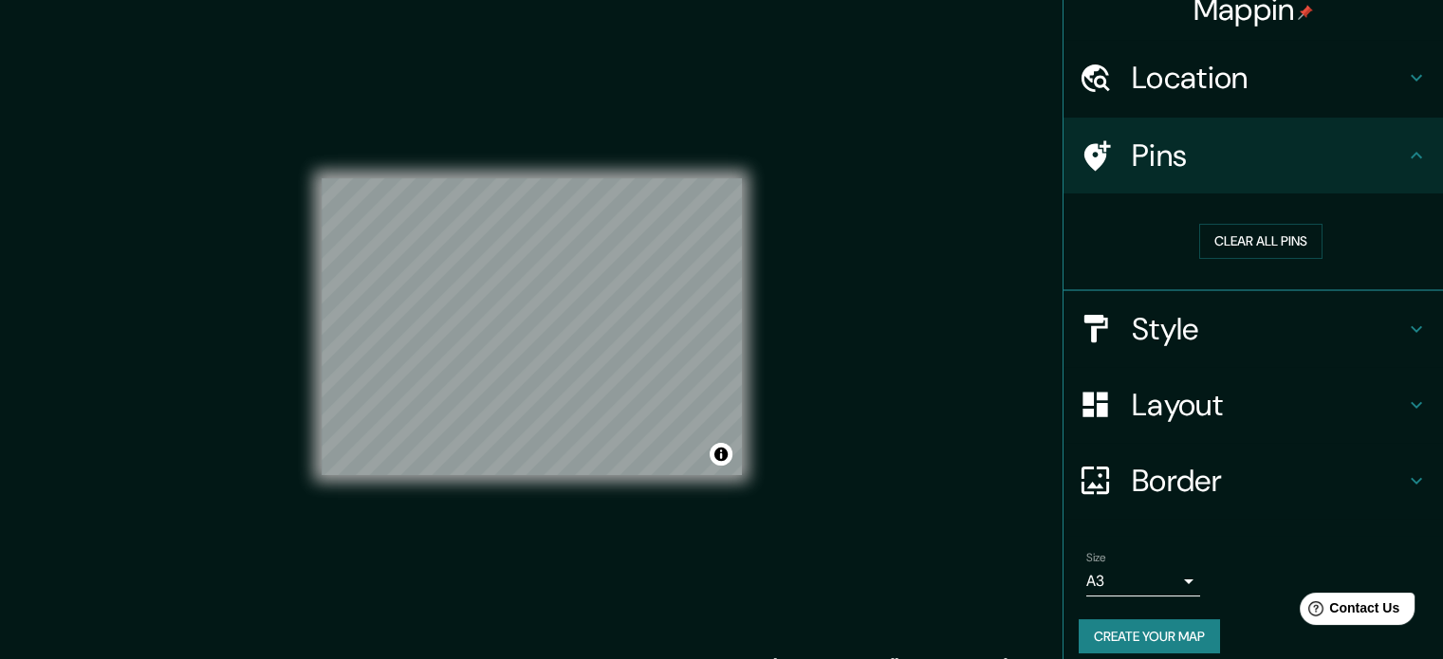
drag, startPoint x: 1267, startPoint y: 240, endPoint x: 1269, endPoint y: 212, distance: 28.5
click at [1269, 231] on button "Clear all pins" at bounding box center [1260, 241] width 123 height 35
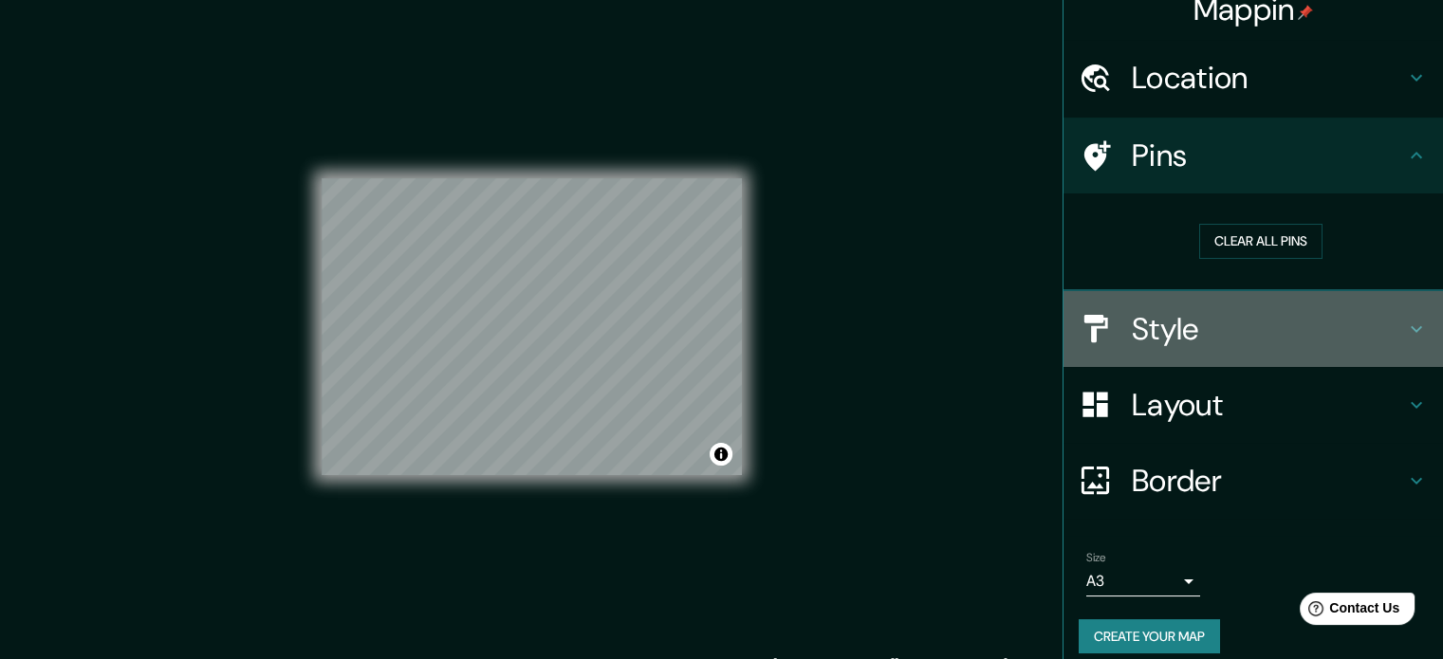
click at [1351, 344] on h4 "Style" at bounding box center [1268, 329] width 273 height 38
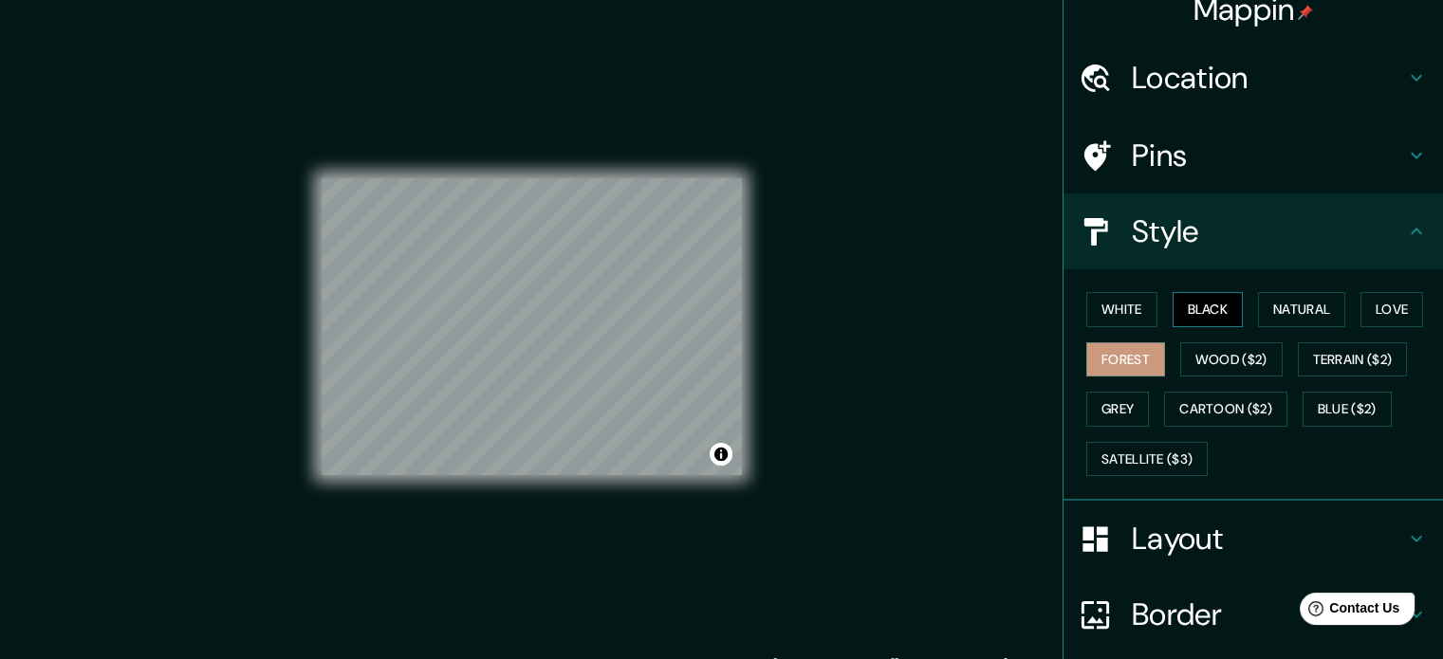
click at [1192, 306] on button "Black" at bounding box center [1208, 309] width 71 height 35
click at [1213, 363] on button "Wood ($2)" at bounding box center [1231, 360] width 102 height 35
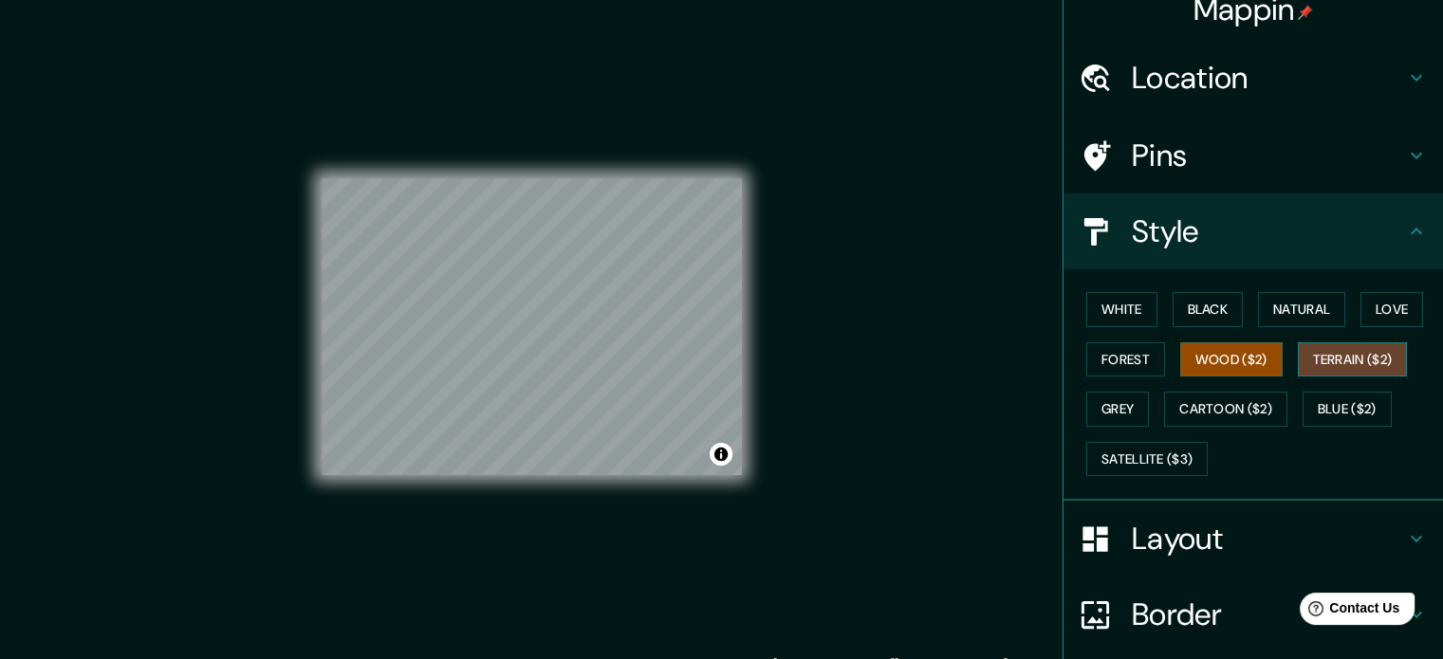
click at [1305, 355] on button "Terrain ($2)" at bounding box center [1353, 360] width 110 height 35
click at [1120, 407] on button "Grey" at bounding box center [1117, 409] width 63 height 35
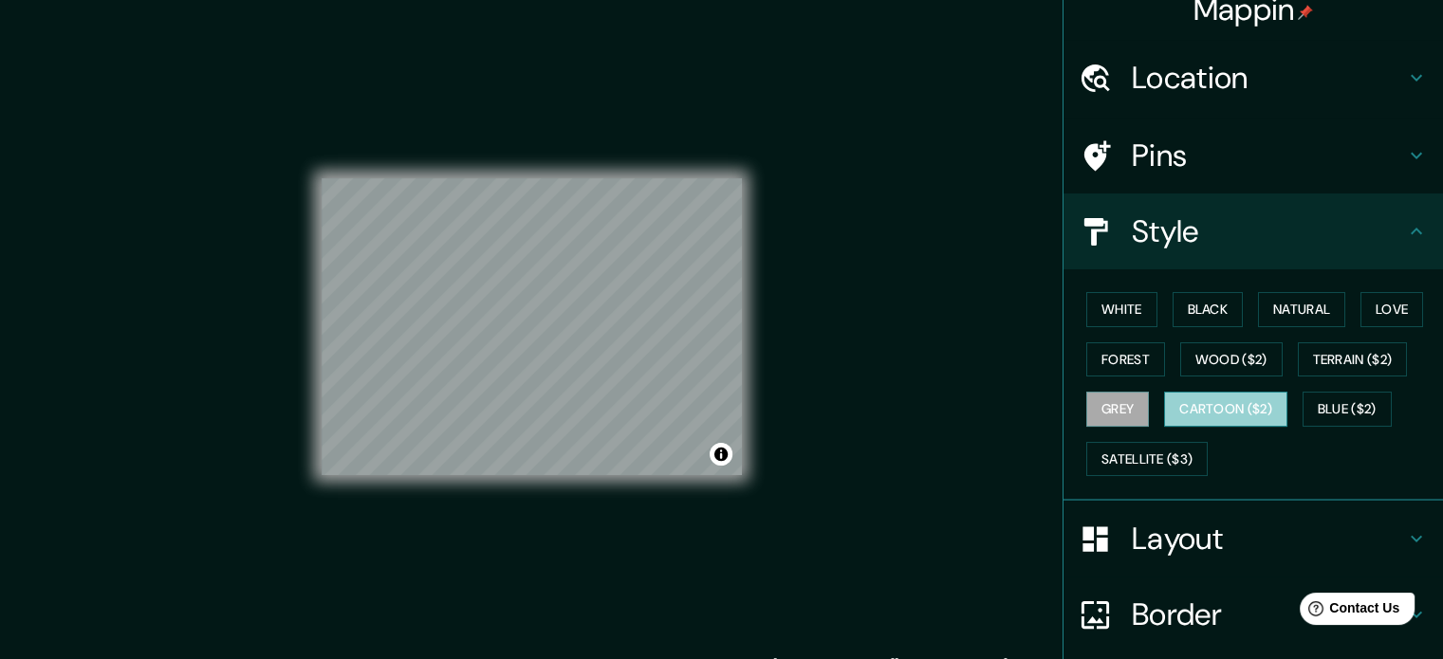
click at [1179, 392] on button "Cartoon ($2)" at bounding box center [1225, 409] width 123 height 35
click at [1197, 311] on button "Black" at bounding box center [1208, 309] width 71 height 35
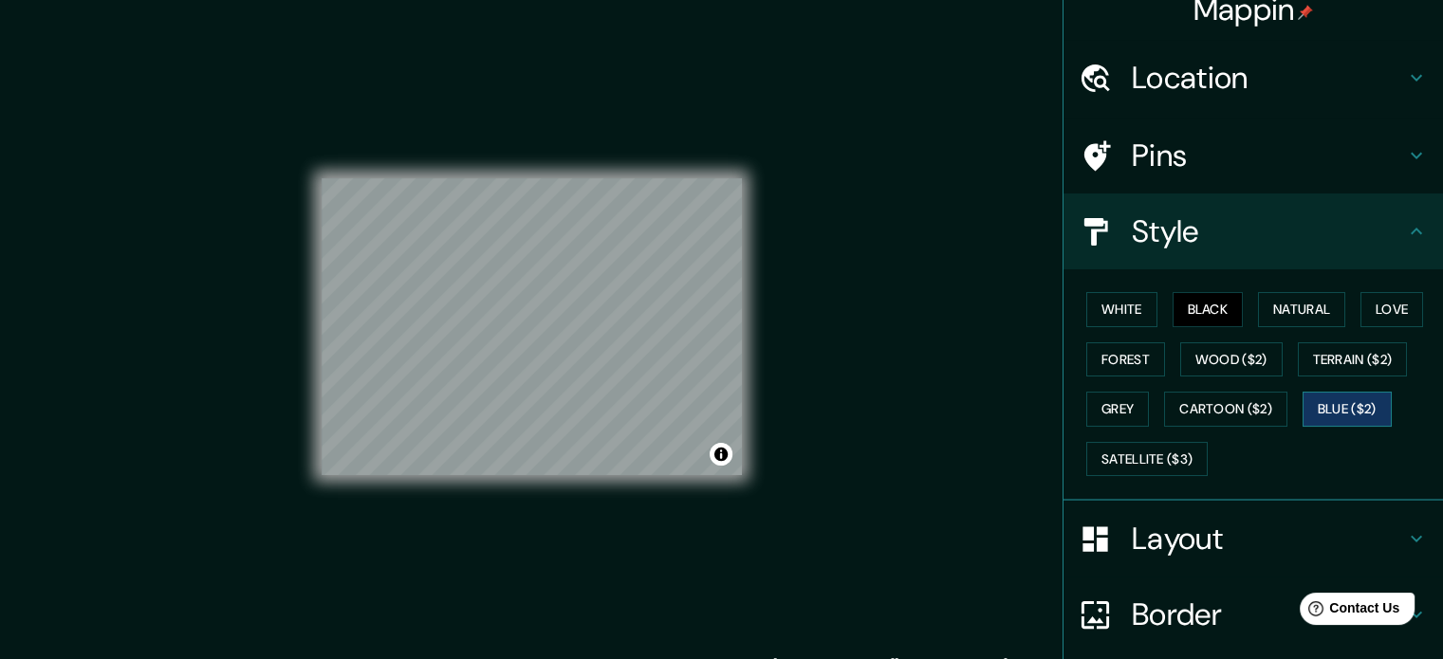
click at [1343, 406] on button "Blue ($2)" at bounding box center [1347, 409] width 89 height 35
click at [1135, 451] on button "Satellite ($3)" at bounding box center [1146, 459] width 121 height 35
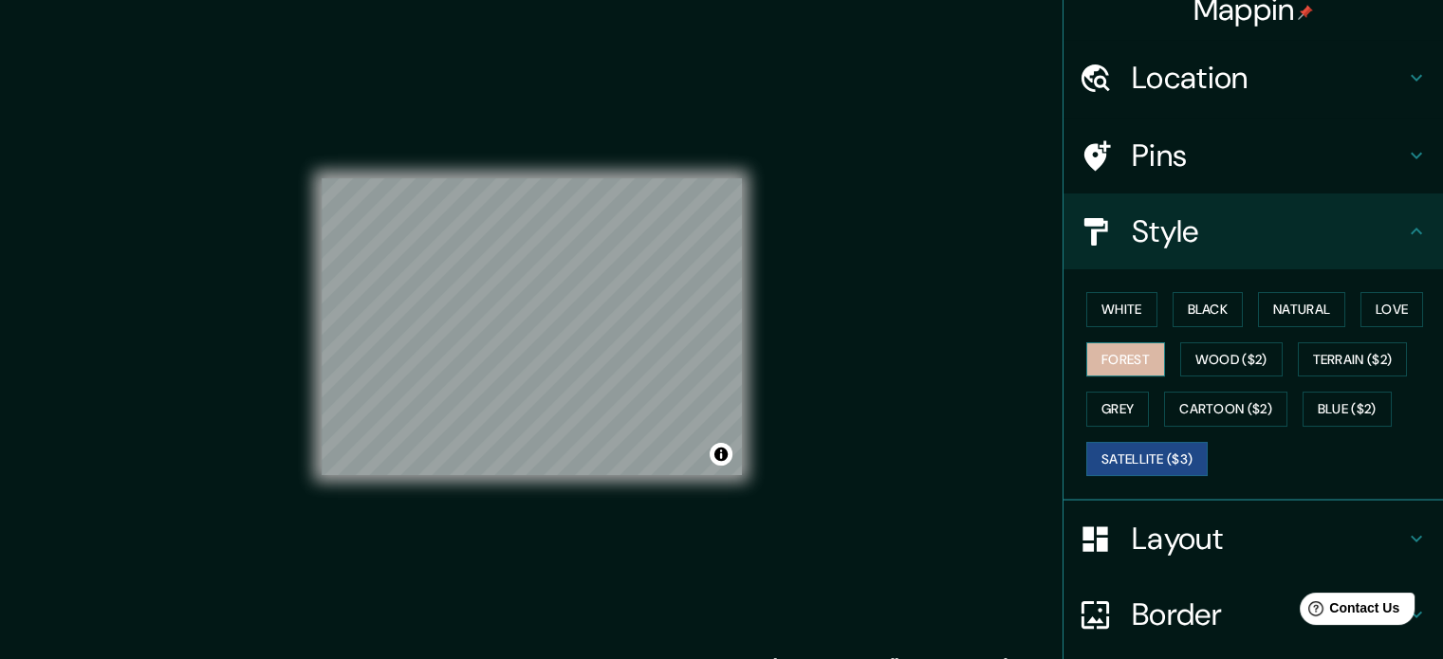
click at [1089, 348] on button "Forest" at bounding box center [1125, 360] width 79 height 35
click at [1162, 458] on button "Satellite ($3)" at bounding box center [1146, 459] width 121 height 35
click at [1317, 403] on button "Blue ($2)" at bounding box center [1347, 409] width 89 height 35
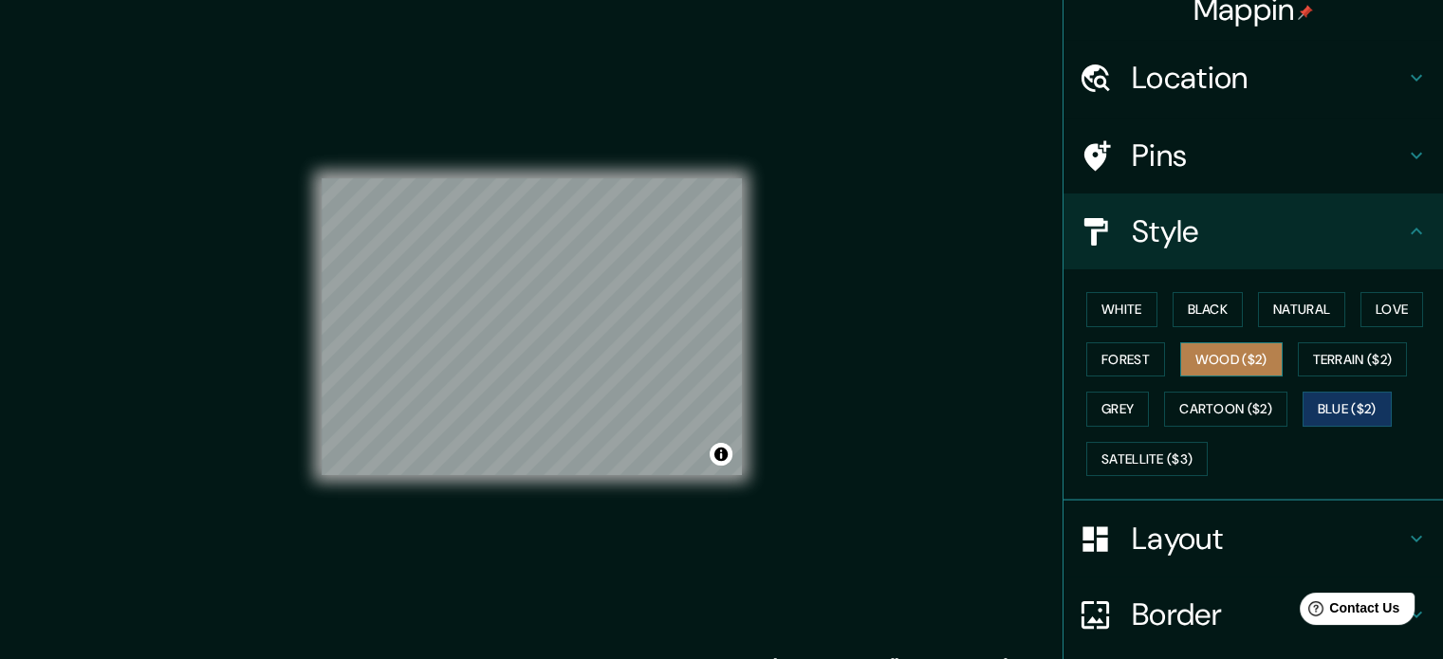
click at [1226, 358] on button "Wood ($2)" at bounding box center [1231, 360] width 102 height 35
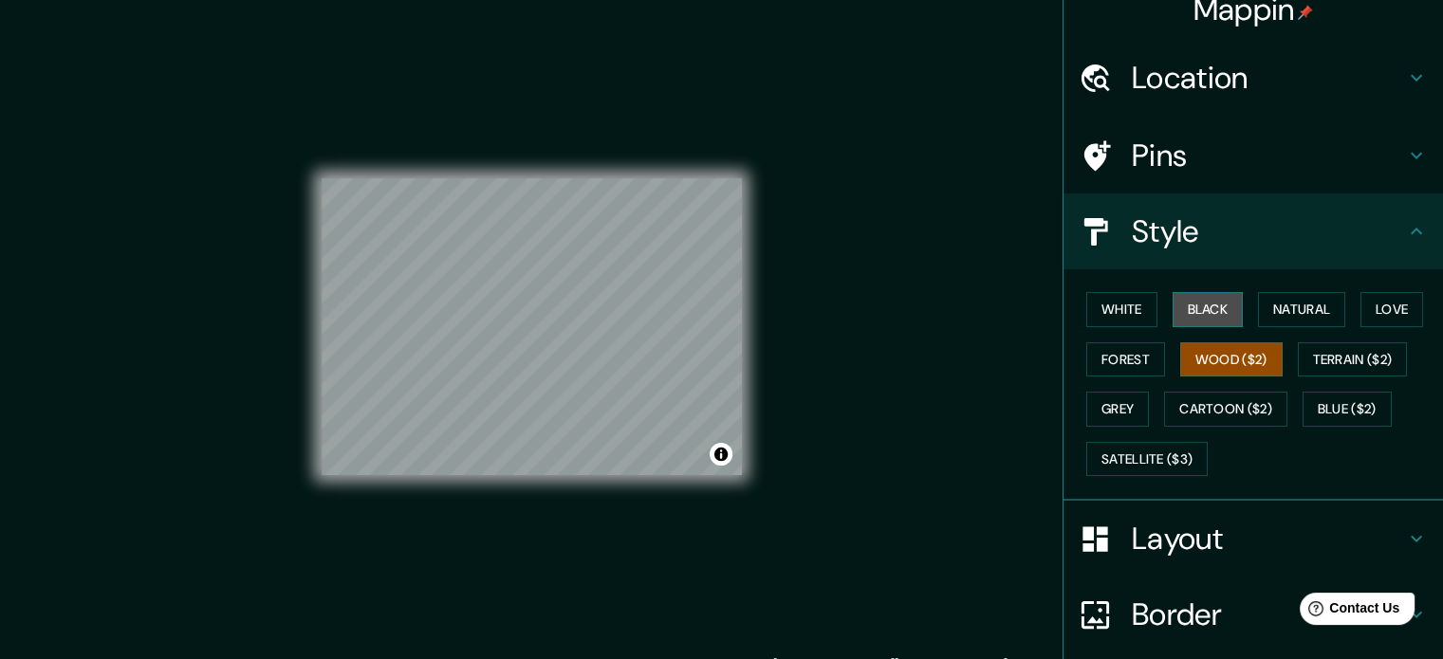
click at [1205, 322] on button "Black" at bounding box center [1208, 309] width 71 height 35
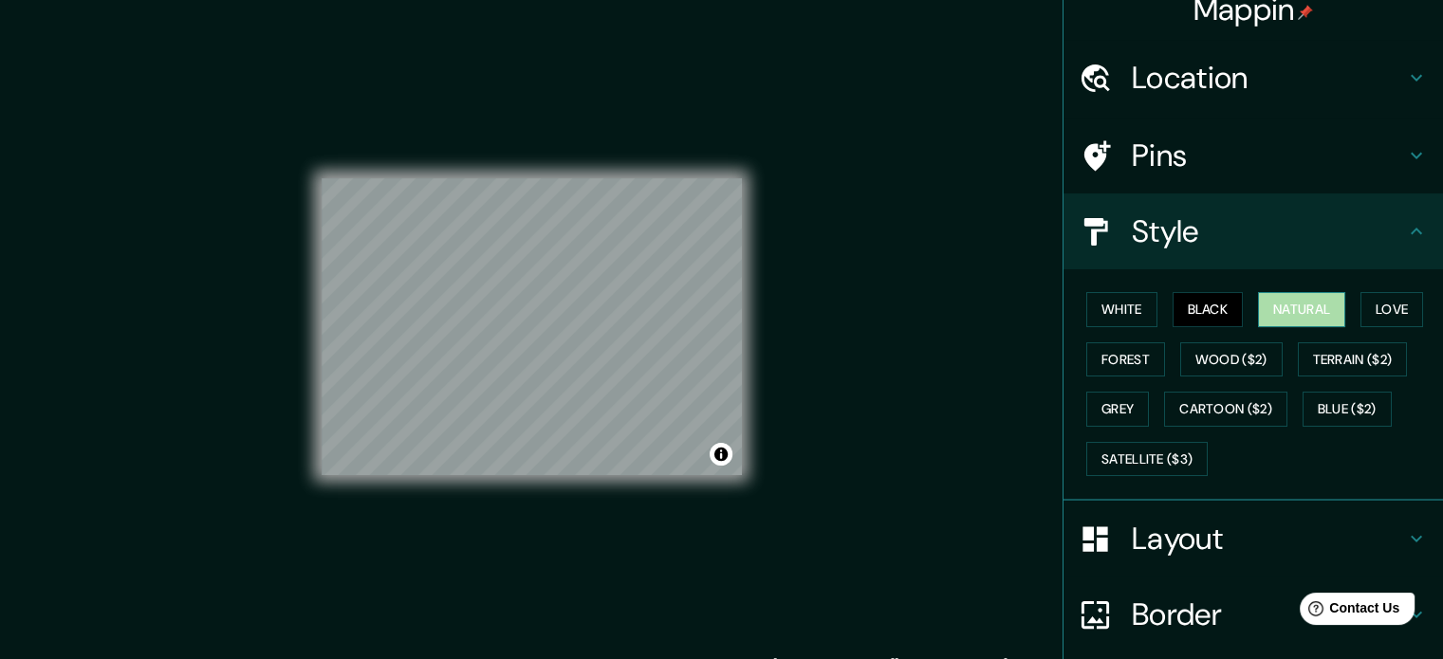
click at [1280, 320] on button "Natural" at bounding box center [1301, 309] width 87 height 35
click at [1361, 314] on button "Love" at bounding box center [1392, 309] width 63 height 35
click at [1323, 319] on button "Natural" at bounding box center [1301, 309] width 87 height 35
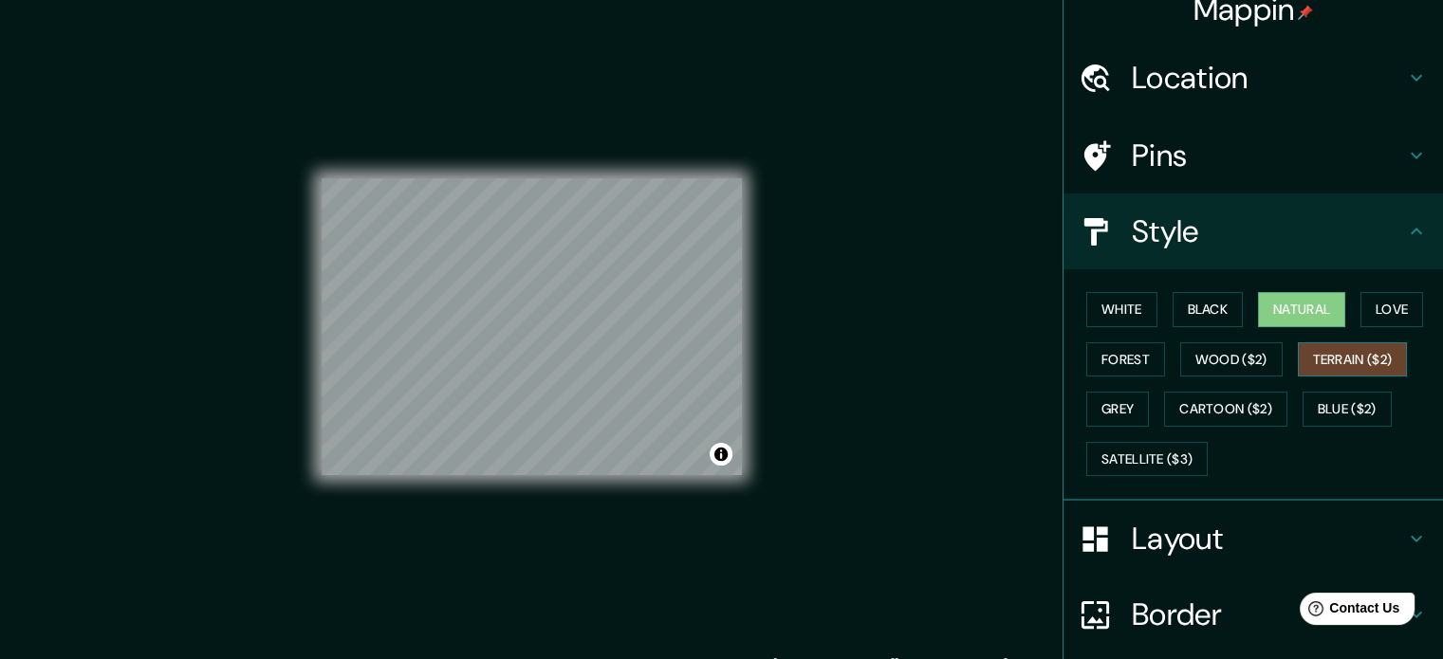
click at [1298, 355] on button "Terrain ($2)" at bounding box center [1353, 360] width 110 height 35
click at [1305, 382] on div "White Black Natural Love Forest Wood ($2) Terrain ($2) Grey Cartoon ($2) Blue (…" at bounding box center [1261, 384] width 364 height 199
click at [1309, 394] on button "Blue ($2)" at bounding box center [1347, 409] width 89 height 35
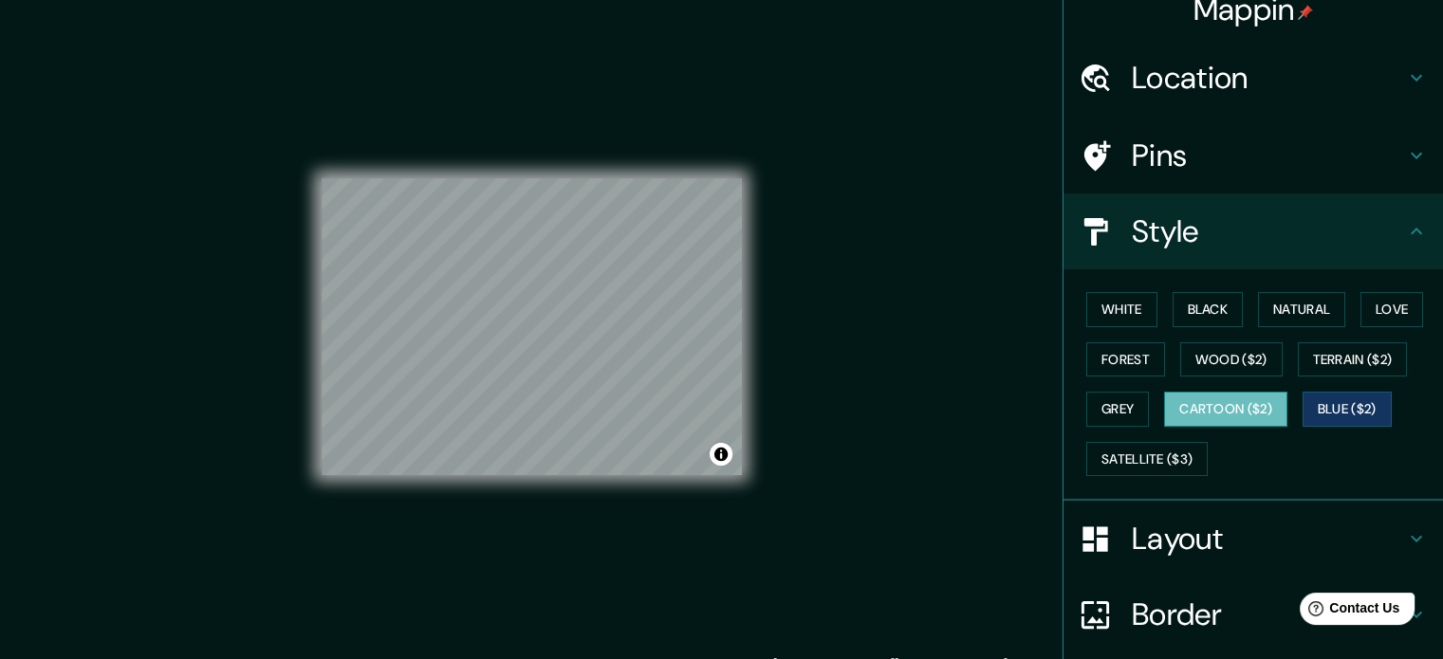
click at [1253, 417] on button "Cartoon ($2)" at bounding box center [1225, 409] width 123 height 35
click at [1176, 394] on button "Cartoon ($2)" at bounding box center [1225, 409] width 123 height 35
click at [1120, 395] on button "Grey" at bounding box center [1117, 409] width 63 height 35
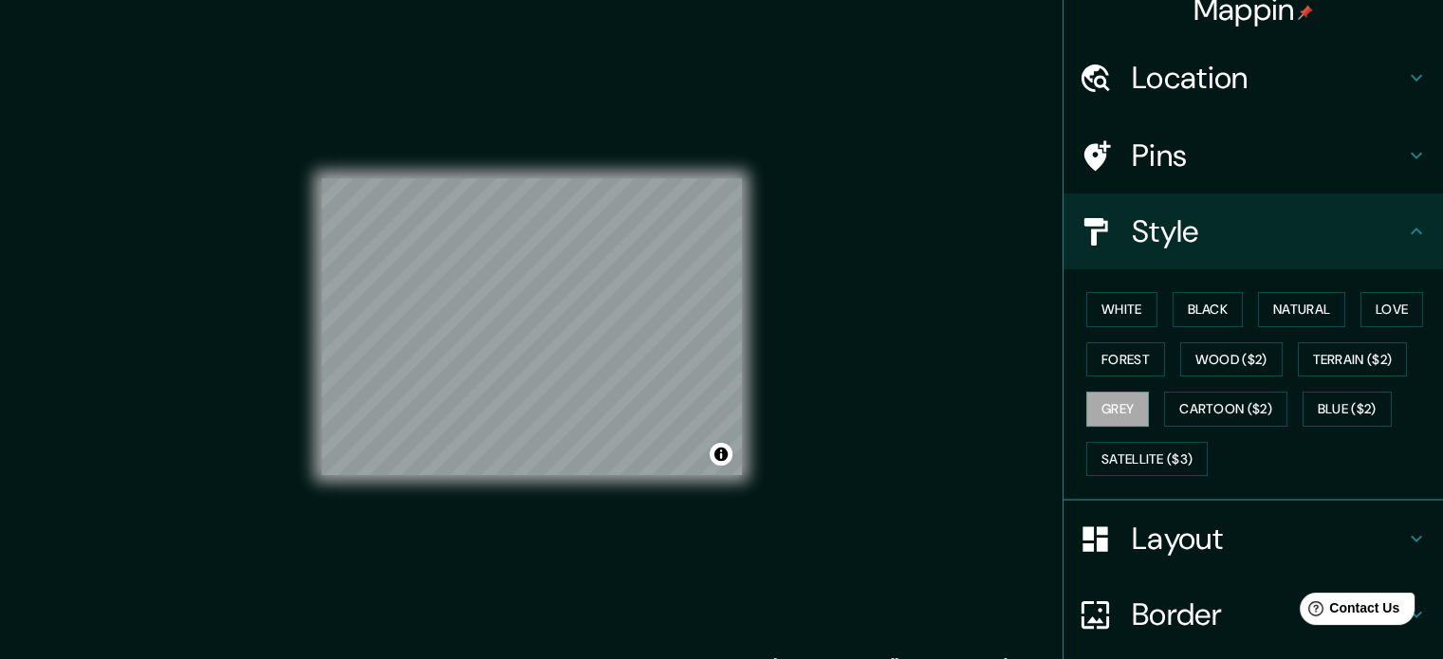
click at [1292, 230] on h4 "Style" at bounding box center [1268, 232] width 273 height 38
click at [1368, 237] on h4 "Style" at bounding box center [1268, 232] width 273 height 38
click at [1132, 315] on button "White" at bounding box center [1121, 309] width 71 height 35
click at [1309, 311] on button "Natural" at bounding box center [1301, 309] width 87 height 35
click at [1361, 308] on button "Love" at bounding box center [1392, 309] width 63 height 35
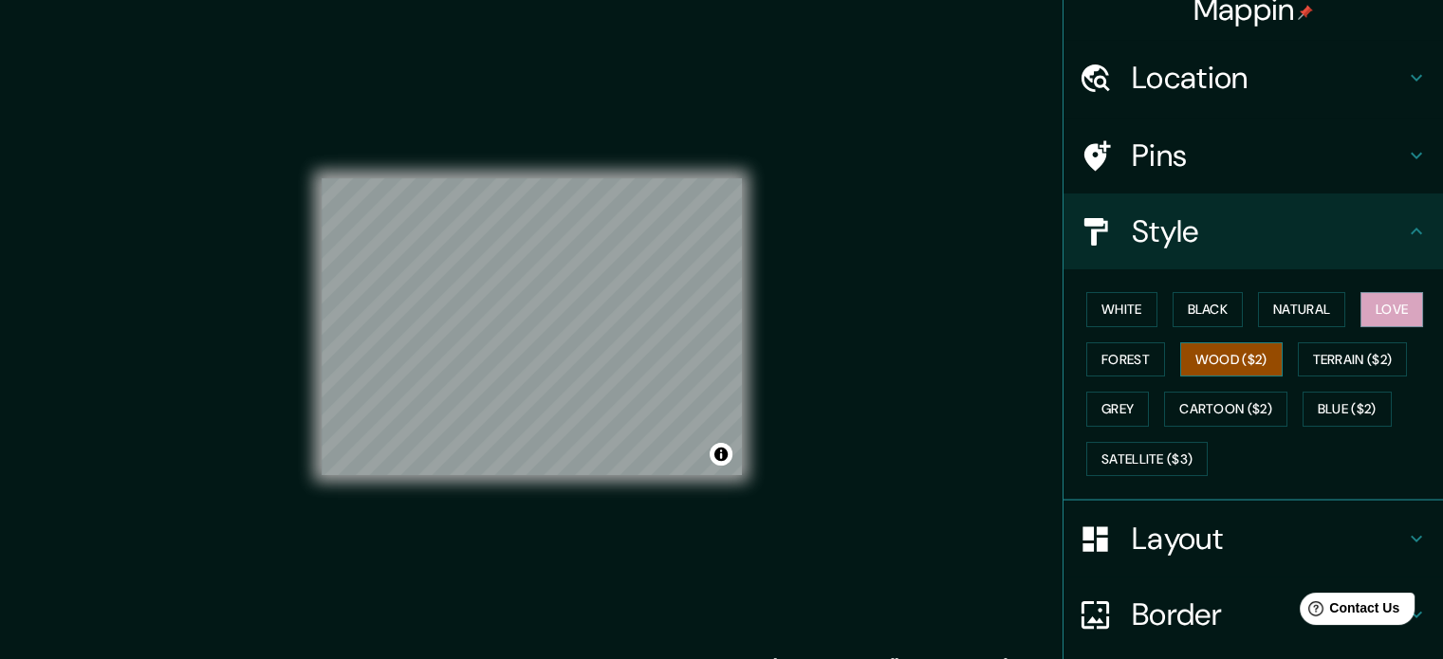
click at [1213, 366] on button "Wood ($2)" at bounding box center [1231, 360] width 102 height 35
click at [1128, 365] on button "Forest" at bounding box center [1125, 360] width 79 height 35
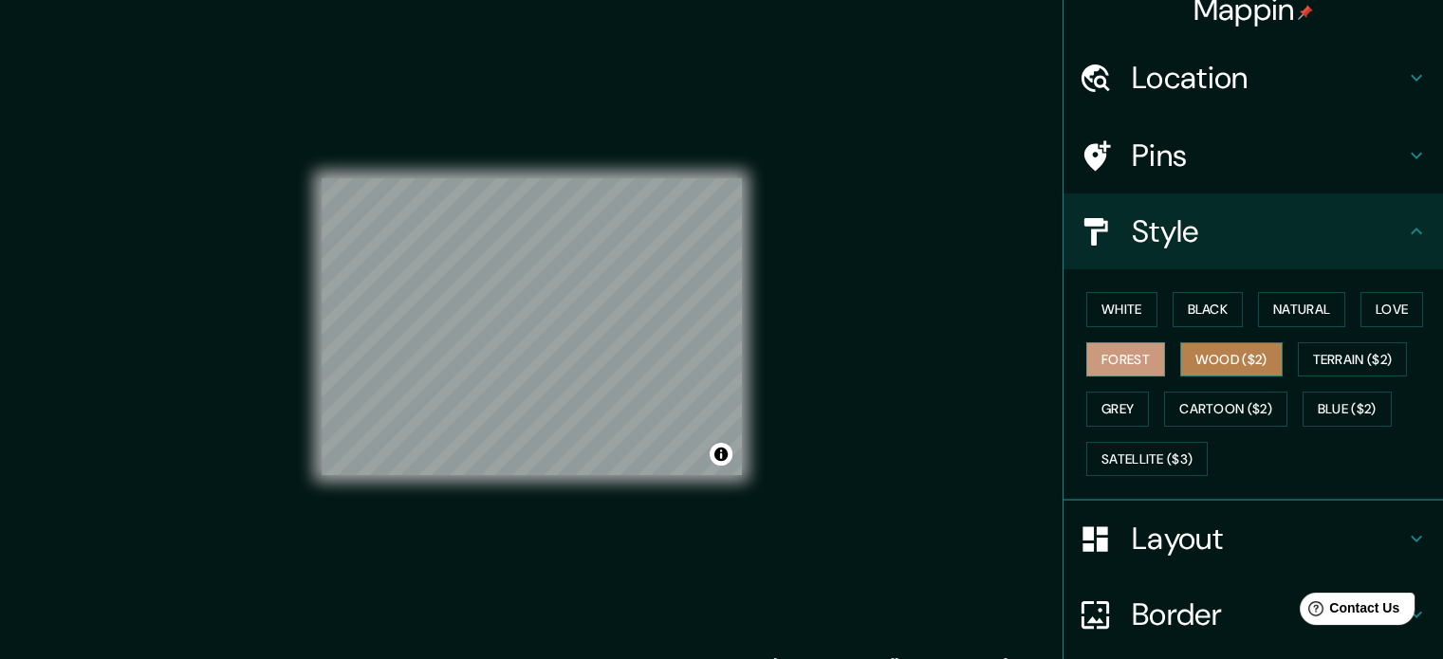
click at [1219, 362] on button "Wood ($2)" at bounding box center [1231, 360] width 102 height 35
